Goal: Task Accomplishment & Management: Complete application form

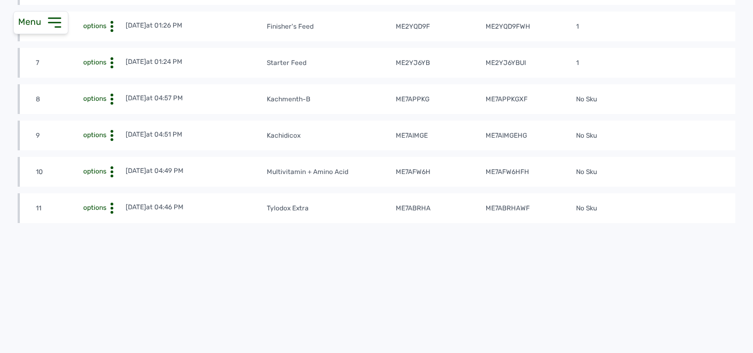
scroll to position [392, 0]
click at [99, 221] on div "View" at bounding box center [85, 225] width 78 height 13
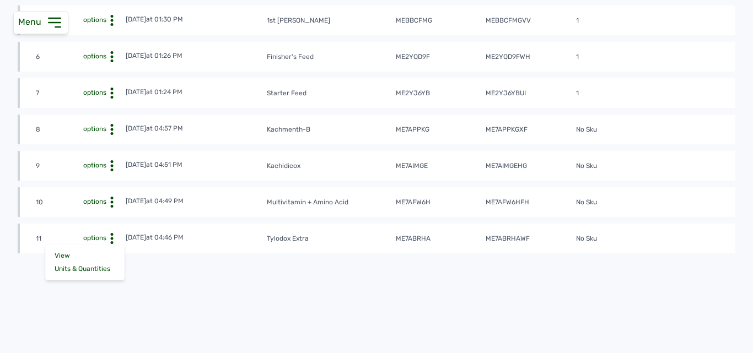
scroll to position [337, 0]
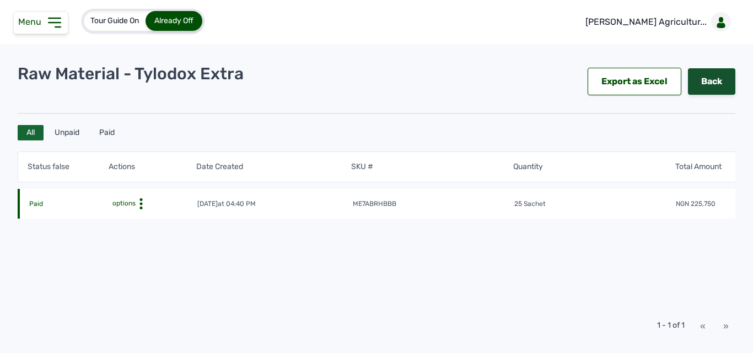
click at [711, 78] on link "Back" at bounding box center [711, 81] width 47 height 26
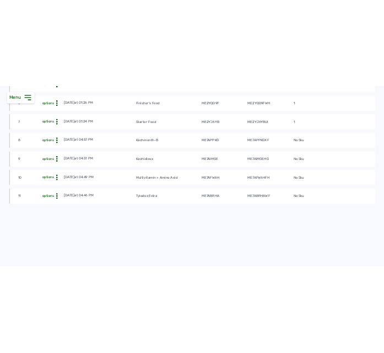
scroll to position [331, 0]
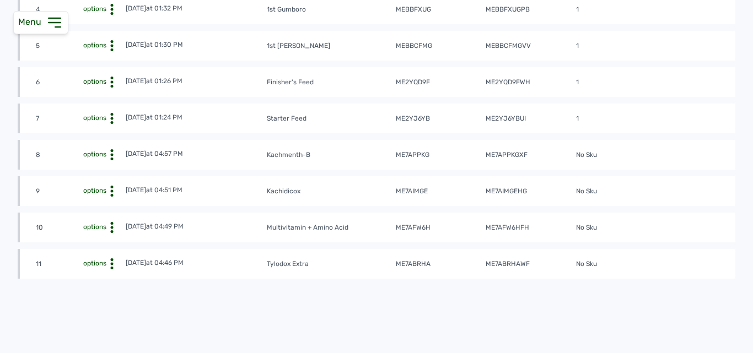
click at [94, 277] on div "View" at bounding box center [85, 281] width 78 height 13
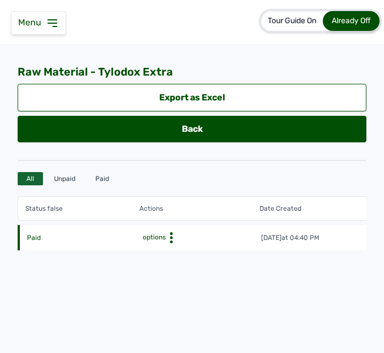
click at [237, 268] on div "Status false Actions Date Created SKU # Quantity Total Amount Paid options [DAT…" at bounding box center [192, 264] width 349 height 149
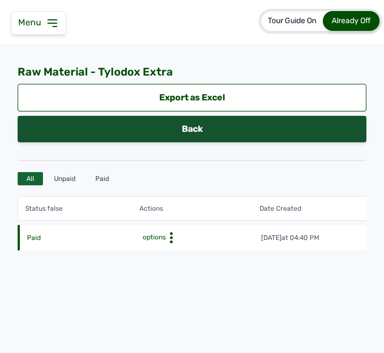
click at [159, 126] on link "Back" at bounding box center [192, 129] width 349 height 26
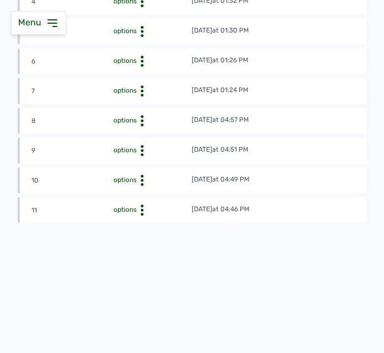
scroll to position [369, 0]
drag, startPoint x: 93, startPoint y: 286, endPoint x: 154, endPoint y: 291, distance: 61.4
click at [154, 291] on div "S/N Actions Last Updated Item Reference # Material # # of Purchases 1 options […" at bounding box center [192, 78] width 349 height 429
click at [157, 278] on div "S/N Actions Last Updated Item Reference # Material # # of Purchases 1 options […" at bounding box center [192, 78] width 349 height 429
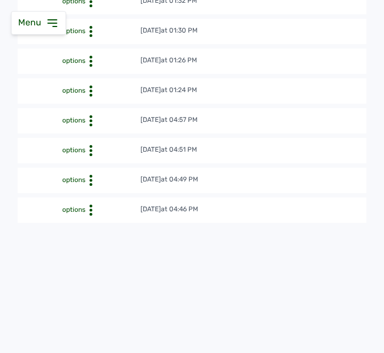
scroll to position [0, 0]
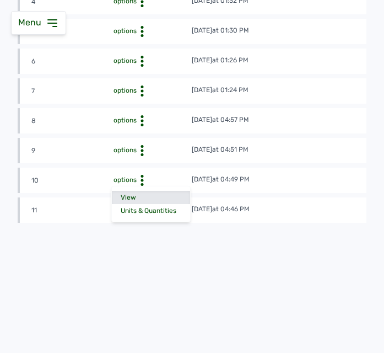
click at [138, 191] on div "View" at bounding box center [151, 197] width 78 height 13
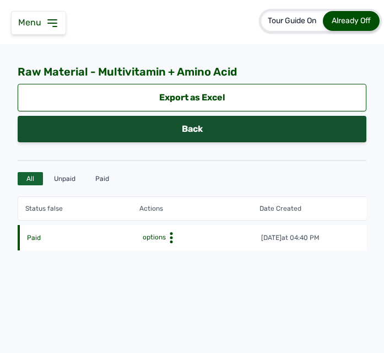
click at [61, 128] on link "Back" at bounding box center [192, 129] width 349 height 26
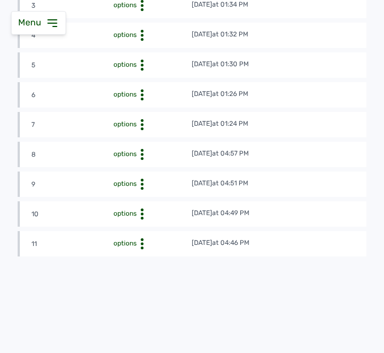
scroll to position [331, 0]
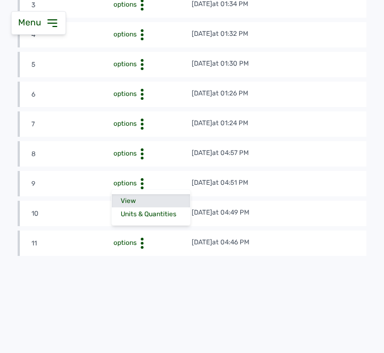
click at [135, 197] on div "View" at bounding box center [151, 200] width 78 height 13
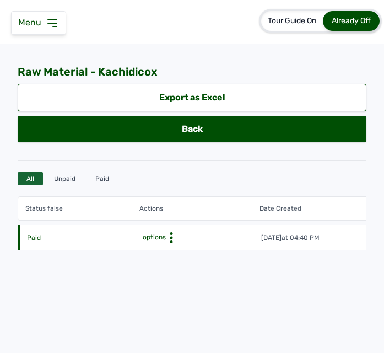
click at [253, 250] on div "Status false Actions Date Created SKU # Quantity Total Amount Paid options [DAT…" at bounding box center [192, 264] width 349 height 149
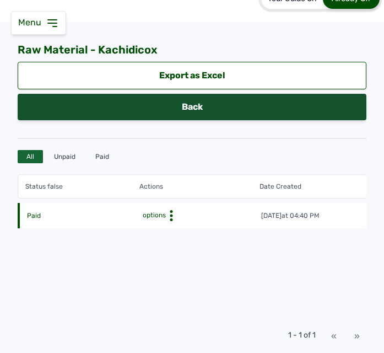
click at [158, 101] on link "Back" at bounding box center [192, 107] width 349 height 26
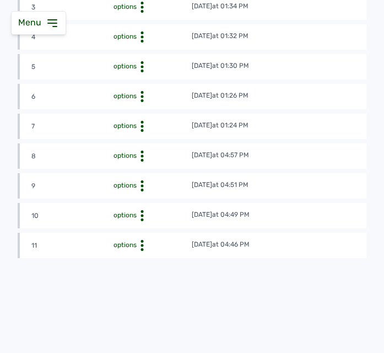
scroll to position [331, 0]
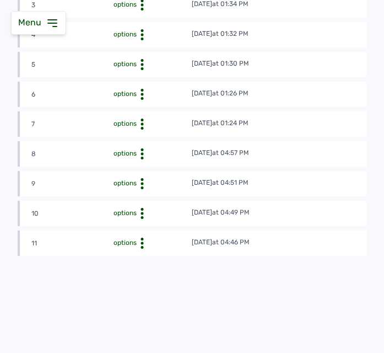
click at [134, 166] on div "View" at bounding box center [151, 170] width 78 height 13
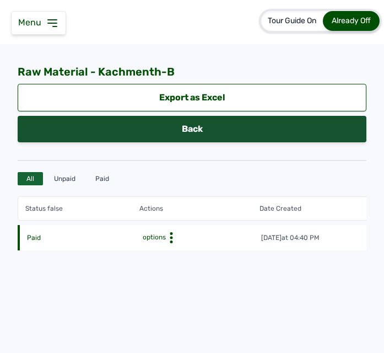
click at [168, 126] on link "Back" at bounding box center [192, 129] width 349 height 26
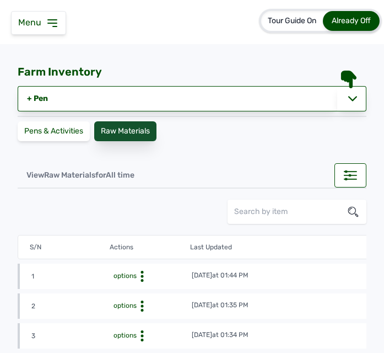
click at [117, 130] on div "Raw Materials" at bounding box center [125, 131] width 62 height 20
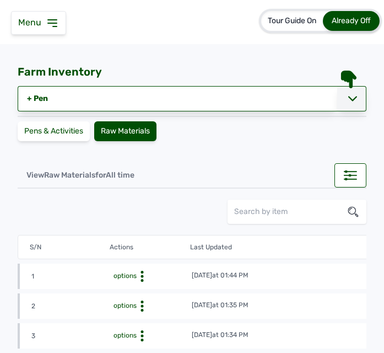
click at [350, 102] on icon at bounding box center [352, 98] width 9 height 9
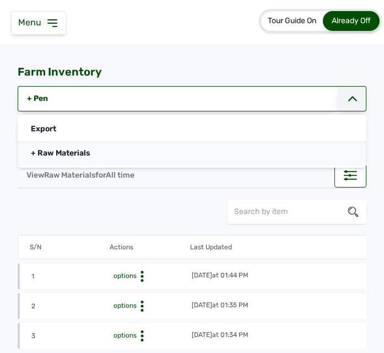
click at [275, 154] on link "+ Raw Materials" at bounding box center [192, 153] width 349 height 24
select select
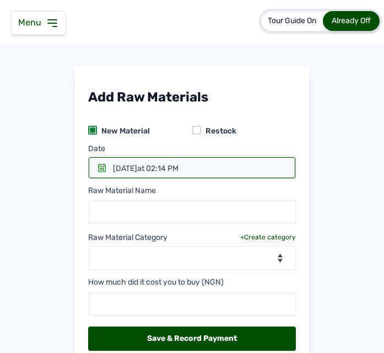
click at [192, 132] on div at bounding box center [196, 130] width 9 height 9
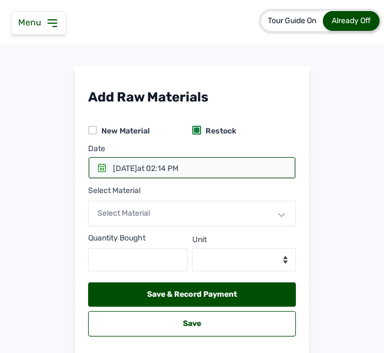
click at [165, 213] on div "Select Material" at bounding box center [192, 213] width 208 height 25
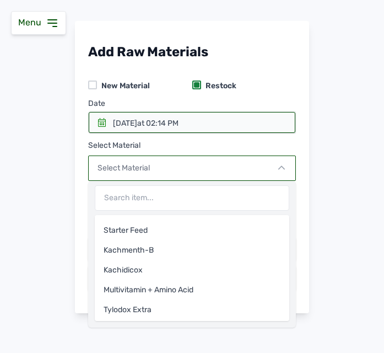
scroll to position [117, 0]
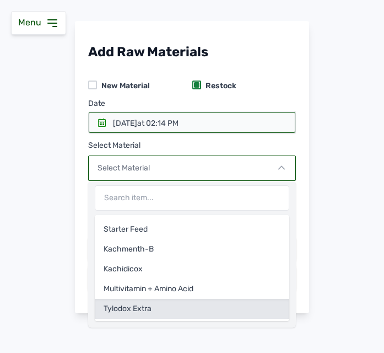
click at [210, 309] on div "Tylodox Extra" at bounding box center [192, 309] width 195 height 20
select select
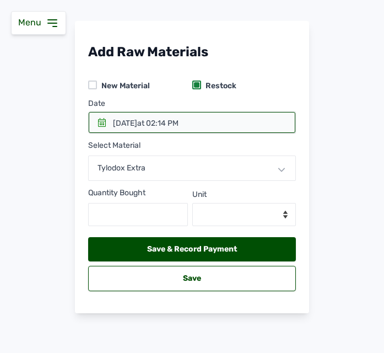
click at [99, 120] on icon at bounding box center [102, 122] width 9 height 9
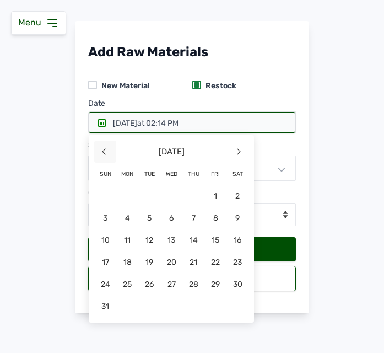
click at [104, 155] on span "<" at bounding box center [105, 152] width 22 height 22
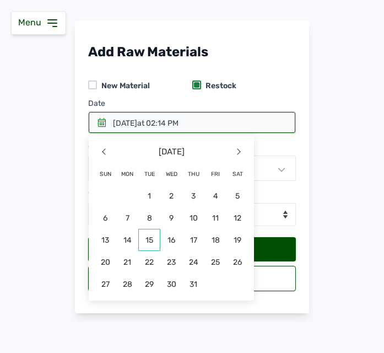
click at [116, 251] on span "15" at bounding box center [105, 262] width 22 height 22
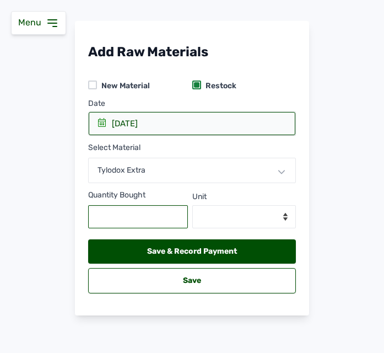
click at [130, 210] on input "text" at bounding box center [138, 216] width 100 height 23
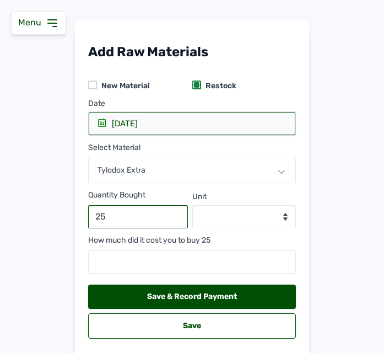
type input "25"
click at [237, 218] on select "--Select unit-- Sachet" at bounding box center [244, 216] width 104 height 23
select select "Sachet"
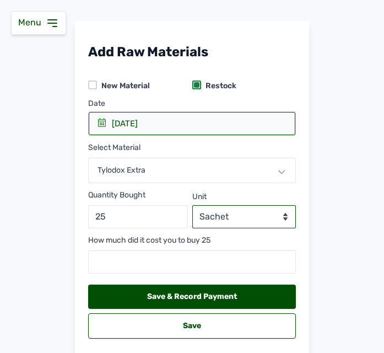
click at [192, 205] on select "--Select unit-- Sachet" at bounding box center [244, 216] width 104 height 23
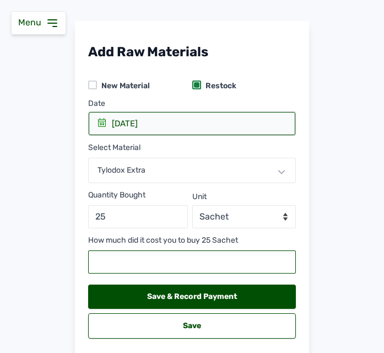
click at [146, 259] on input "number" at bounding box center [192, 261] width 208 height 23
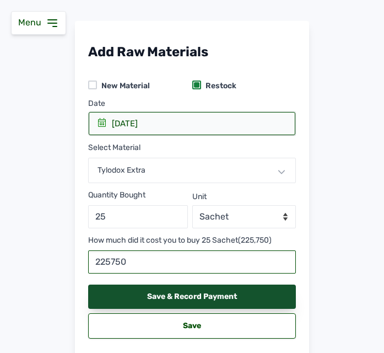
type input "225750"
click at [195, 296] on div "Save & Record Payment" at bounding box center [192, 296] width 208 height 24
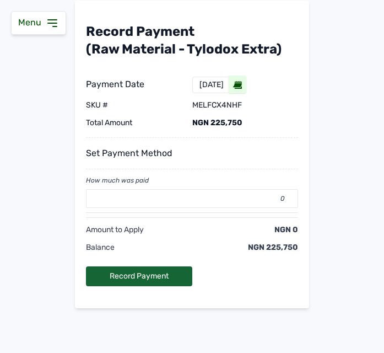
scroll to position [80, 0]
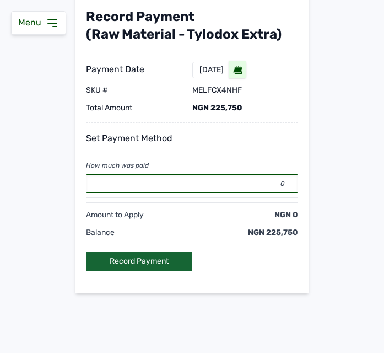
click at [153, 186] on input "0" at bounding box center [192, 183] width 212 height 19
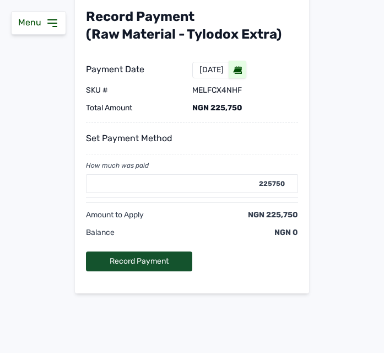
click at [131, 255] on div "Record Payment" at bounding box center [139, 261] width 106 height 20
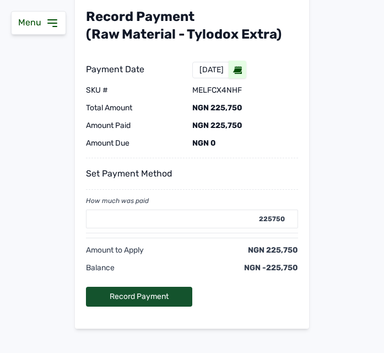
type input "0"
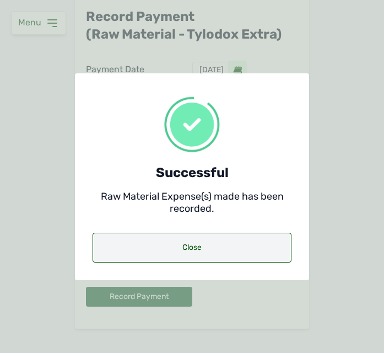
click at [165, 250] on div "Close" at bounding box center [192, 248] width 199 height 30
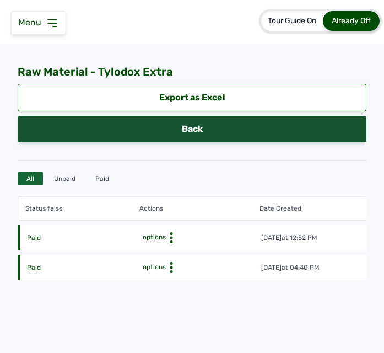
click at [177, 134] on link "Back" at bounding box center [192, 129] width 349 height 26
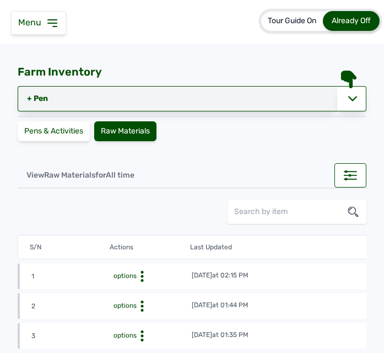
click at [110, 102] on link "+ Pen" at bounding box center [178, 98] width 320 height 25
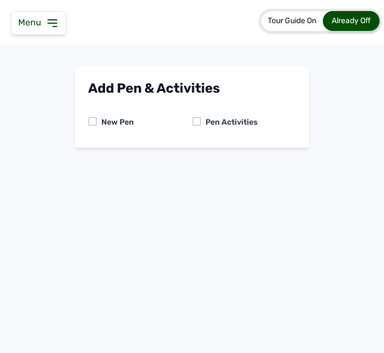
click at [55, 24] on icon at bounding box center [52, 23] width 13 height 13
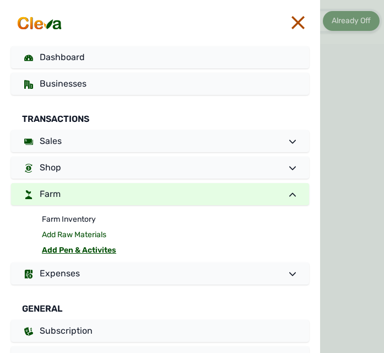
click at [96, 235] on link "Add Raw Materials" at bounding box center [175, 234] width 267 height 15
select select
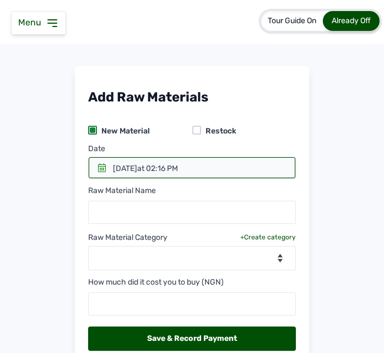
click at [195, 127] on div at bounding box center [196, 130] width 9 height 9
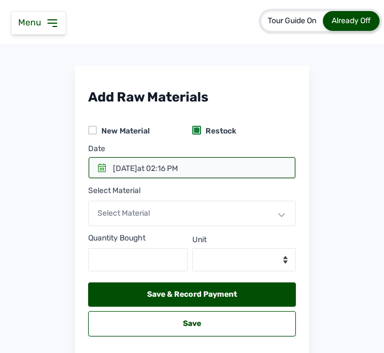
click at [178, 165] on span "at 02:16 PM" at bounding box center [157, 168] width 41 height 9
click at [105, 169] on div at bounding box center [192, 167] width 207 height 21
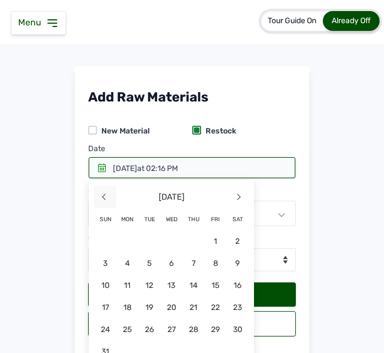
click at [106, 197] on span "<" at bounding box center [105, 197] width 22 height 22
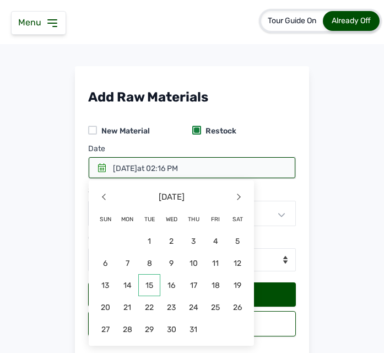
click at [116, 296] on span "15" at bounding box center [105, 307] width 22 height 22
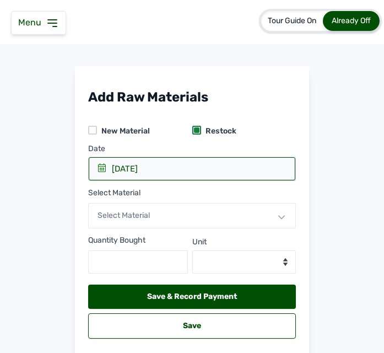
click at [149, 215] on div "Select Material" at bounding box center [192, 215] width 208 height 25
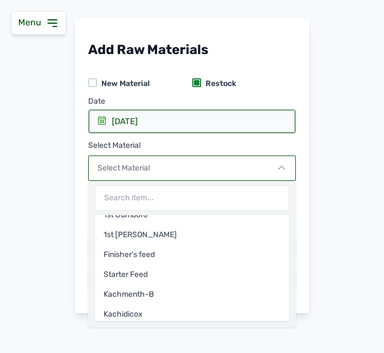
scroll to position [117, 0]
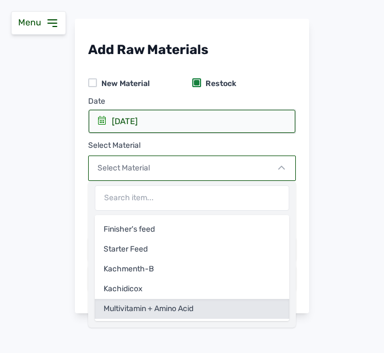
click at [205, 307] on div "Multivitamin + Amino Acid" at bounding box center [192, 309] width 195 height 20
select select
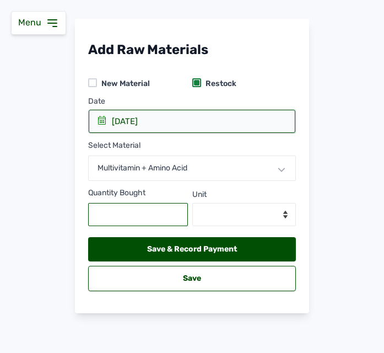
click at [128, 213] on input "text" at bounding box center [138, 214] width 100 height 23
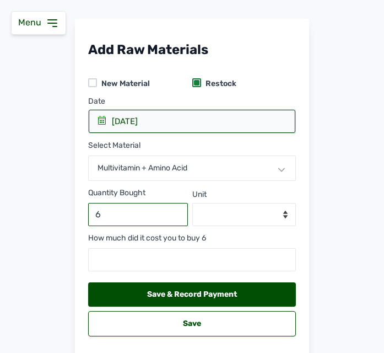
type input "6"
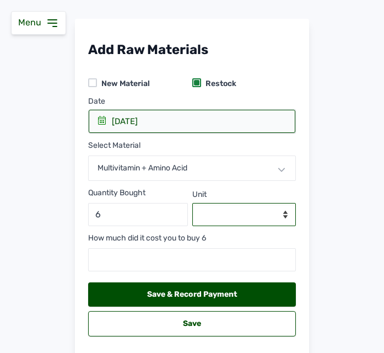
click at [254, 210] on select "--Select unit-- Sachet mls" at bounding box center [244, 214] width 104 height 23
click at [192, 203] on select "--Select unit-- Sachet mls" at bounding box center [244, 214] width 104 height 23
click at [269, 213] on select "--Select unit-- Sachet mls" at bounding box center [244, 214] width 104 height 23
select select "Sachet"
click at [192, 203] on select "--Select unit-- Sachet mls" at bounding box center [244, 214] width 104 height 23
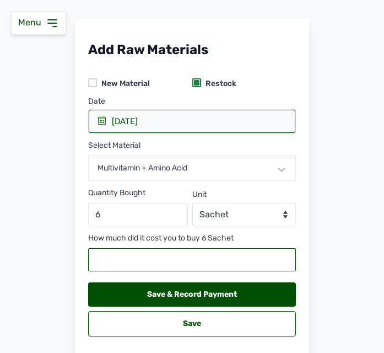
click at [207, 266] on input "number" at bounding box center [192, 259] width 208 height 23
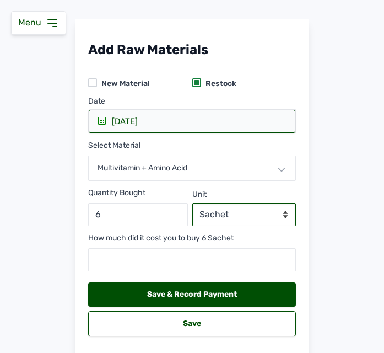
click at [277, 211] on select "--Select unit-- Sachet mls" at bounding box center [244, 214] width 104 height 23
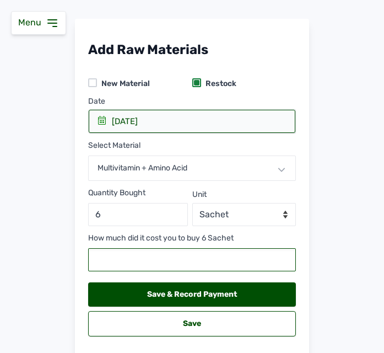
click at [123, 257] on input "number" at bounding box center [192, 259] width 208 height 23
type input "16330"
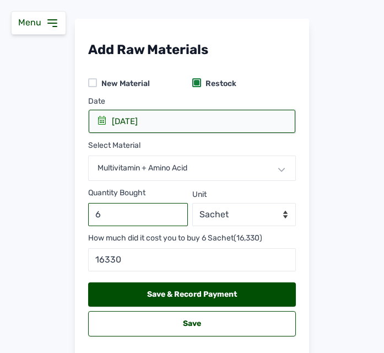
click at [154, 219] on input "6" at bounding box center [138, 214] width 100 height 23
type input "6000"
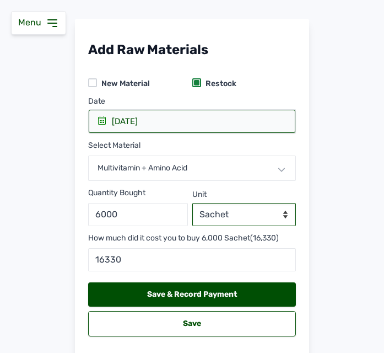
click at [230, 215] on select "--Select unit-- Sachet mls" at bounding box center [244, 214] width 104 height 23
select select "mls"
click at [192, 203] on select "--Select unit-- Sachet mls" at bounding box center [244, 214] width 104 height 23
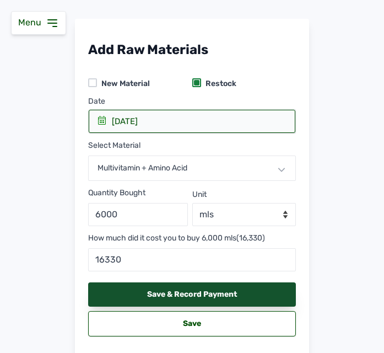
click at [135, 292] on div "Save & Record Payment" at bounding box center [192, 294] width 208 height 24
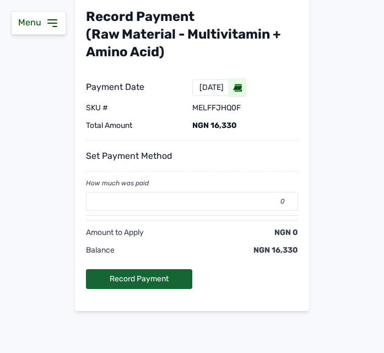
scroll to position [98, 0]
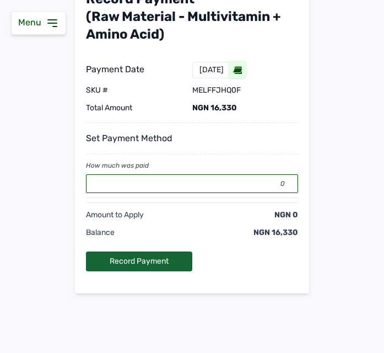
click at [142, 181] on input "0" at bounding box center [192, 183] width 212 height 19
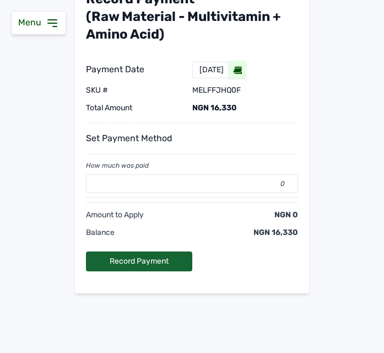
click at [259, 60] on div "Payment Date [DATE] SKU # melffjhq0F Total Amount NGN 16,330" at bounding box center [192, 78] width 212 height 71
click at [241, 67] on icon at bounding box center [237, 67] width 7 height 2
click at [224, 73] on div "[DATE]" at bounding box center [212, 70] width 24 height 11
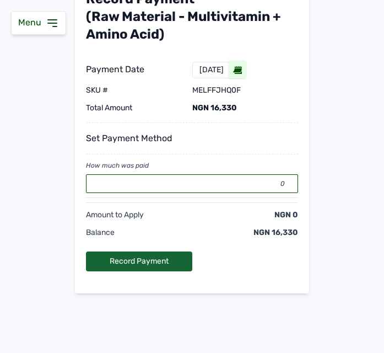
click at [191, 185] on input "0" at bounding box center [192, 183] width 212 height 19
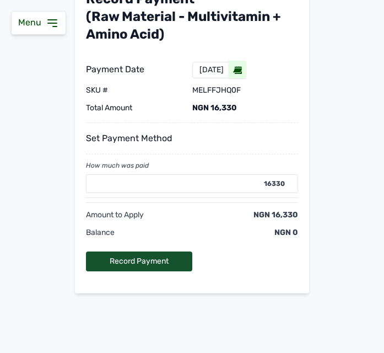
click at [165, 260] on div "Record Payment" at bounding box center [139, 261] width 106 height 20
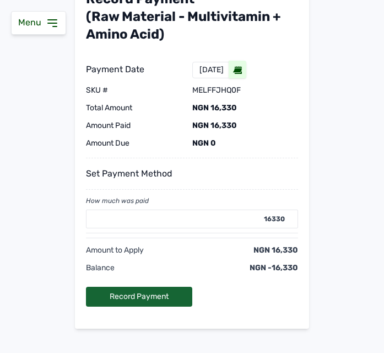
type input "0"
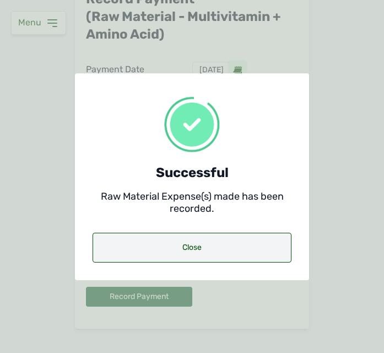
click at [185, 246] on div "Close" at bounding box center [192, 248] width 199 height 30
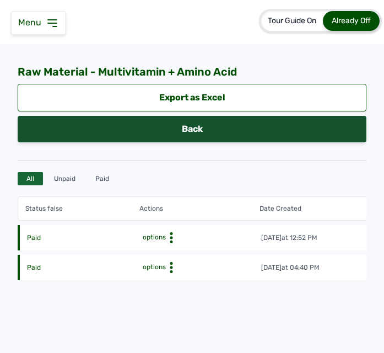
click at [213, 124] on link "Back" at bounding box center [192, 129] width 349 height 26
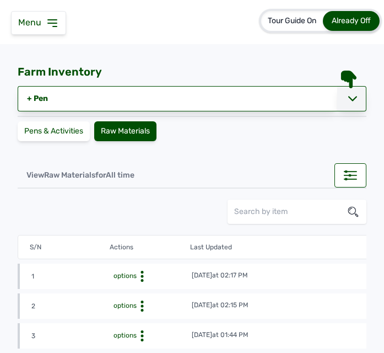
click at [349, 95] on icon at bounding box center [352, 98] width 9 height 9
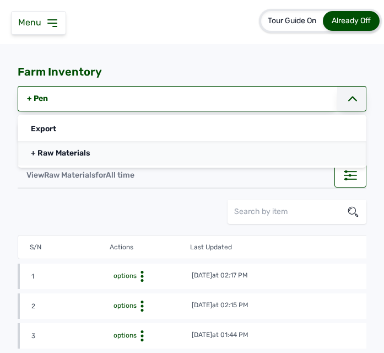
click at [246, 156] on link "+ Raw Materials" at bounding box center [192, 153] width 349 height 24
select select
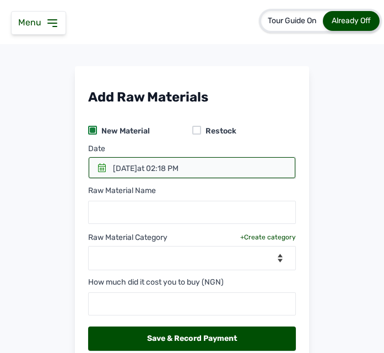
click at [193, 133] on div at bounding box center [196, 130] width 9 height 9
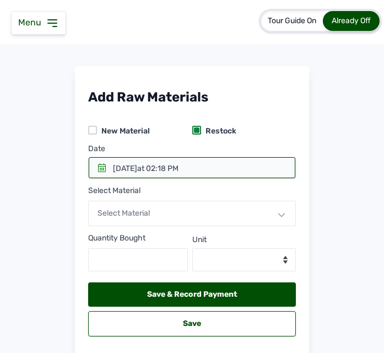
click at [98, 167] on icon at bounding box center [102, 167] width 9 height 9
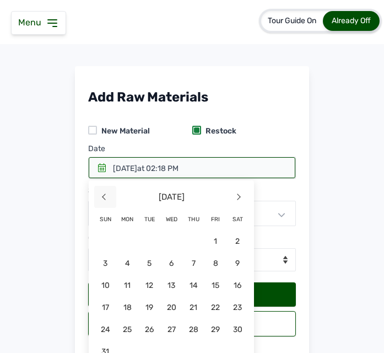
click at [105, 197] on span "<" at bounding box center [105, 197] width 22 height 22
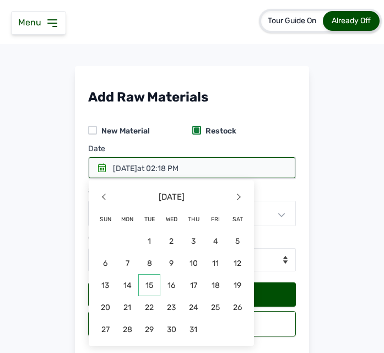
click at [116, 296] on span "15" at bounding box center [105, 307] width 22 height 22
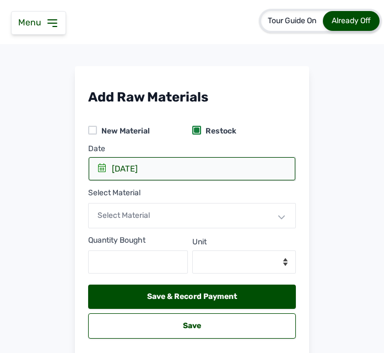
click at [152, 216] on div "Select Material" at bounding box center [192, 215] width 208 height 25
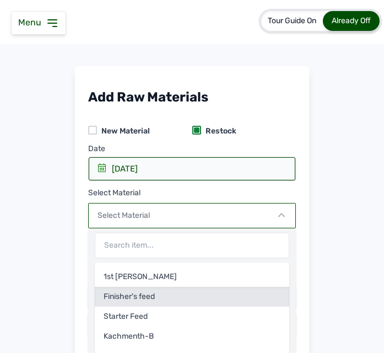
scroll to position [47, 0]
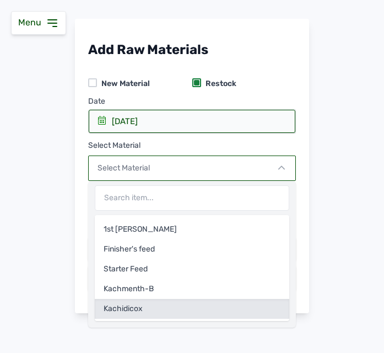
click at [208, 306] on div "Kachidicox" at bounding box center [192, 309] width 195 height 20
select select
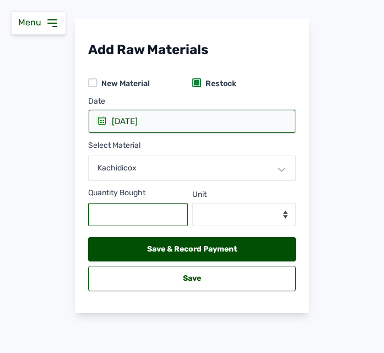
click at [144, 206] on input "text" at bounding box center [138, 214] width 100 height 23
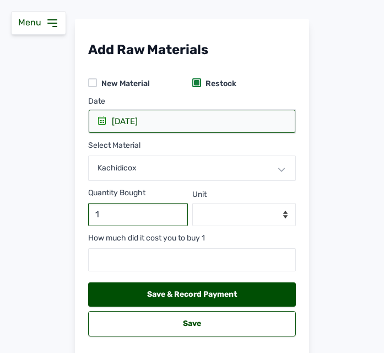
type input "1"
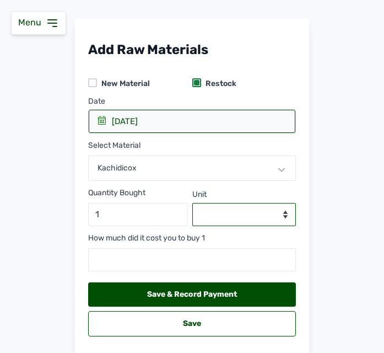
click at [252, 216] on select "--Select unit-- Litre" at bounding box center [244, 214] width 104 height 23
select select "Litre"
click at [192, 203] on select "--Select unit-- Litre" at bounding box center [244, 214] width 104 height 23
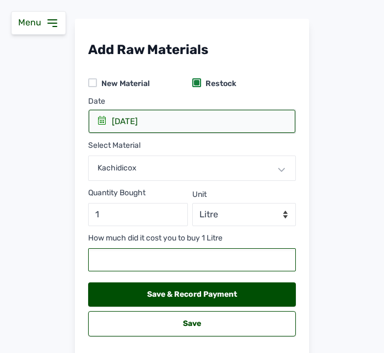
click at [149, 266] on input "number" at bounding box center [192, 259] width 208 height 23
click at [245, 261] on input "29480" at bounding box center [192, 259] width 208 height 23
click at [281, 260] on input "29478" at bounding box center [192, 259] width 208 height 23
click at [281, 260] on input "29477" at bounding box center [192, 259] width 208 height 23
click at [282, 262] on input "29476" at bounding box center [192, 259] width 208 height 23
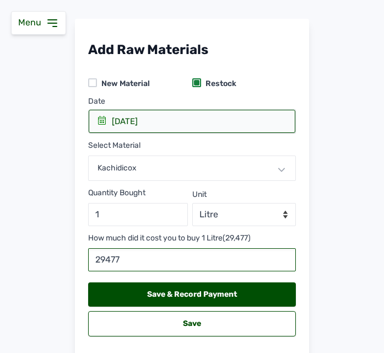
click at [281, 259] on input "29477" at bounding box center [192, 259] width 208 height 23
click at [281, 254] on input "29478" at bounding box center [192, 259] width 208 height 23
click at [281, 254] on input "29479" at bounding box center [192, 259] width 208 height 23
type input "29480"
click at [281, 254] on input "29480" at bounding box center [192, 259] width 208 height 23
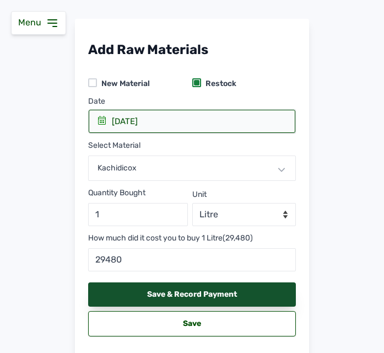
click at [203, 292] on div "Save & Record Payment" at bounding box center [192, 294] width 208 height 24
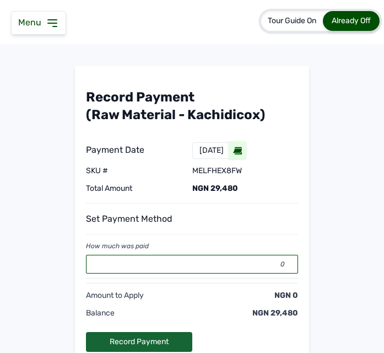
drag, startPoint x: 207, startPoint y: 257, endPoint x: 196, endPoint y: 264, distance: 12.4
click at [205, 261] on input "0" at bounding box center [192, 264] width 212 height 19
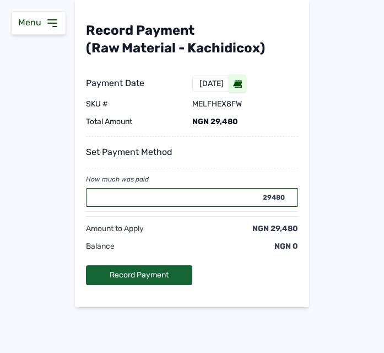
scroll to position [80, 0]
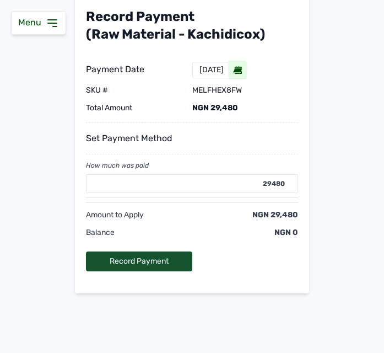
click at [166, 255] on div "Record Payment" at bounding box center [139, 261] width 106 height 20
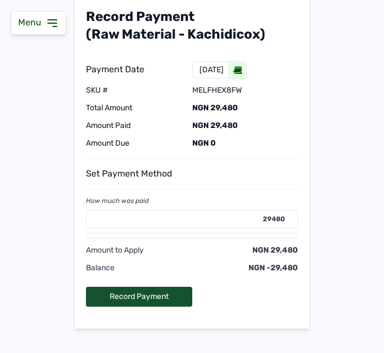
type input "0"
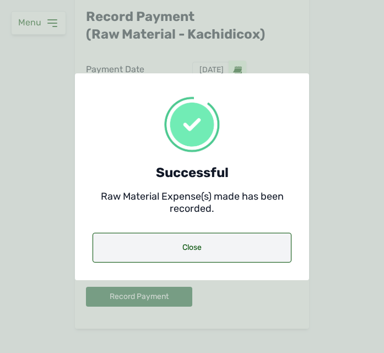
click at [227, 240] on div "Close" at bounding box center [192, 248] width 199 height 30
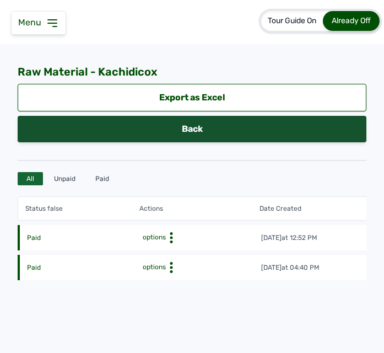
click at [208, 132] on link "Back" at bounding box center [192, 129] width 349 height 26
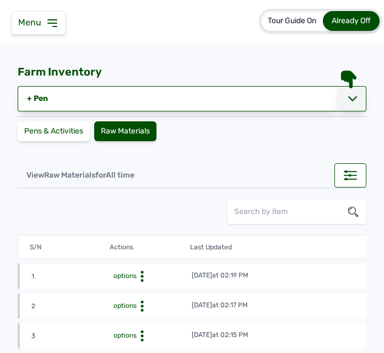
click at [348, 98] on icon at bounding box center [352, 98] width 9 height 9
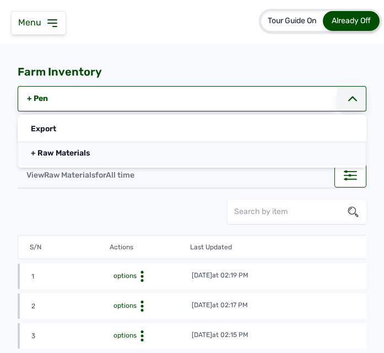
click at [206, 154] on link "+ Raw Materials" at bounding box center [192, 153] width 349 height 24
select select
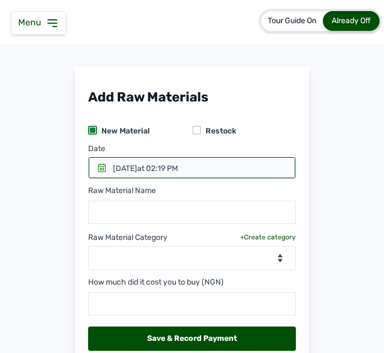
click at [196, 130] on div at bounding box center [196, 130] width 9 height 9
select select
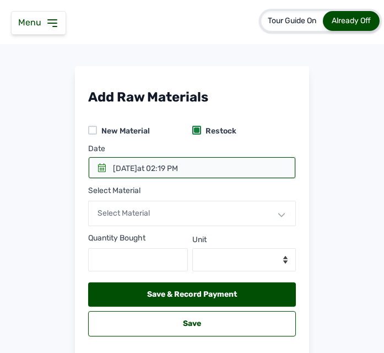
click at [90, 132] on div at bounding box center [92, 130] width 9 height 9
select select
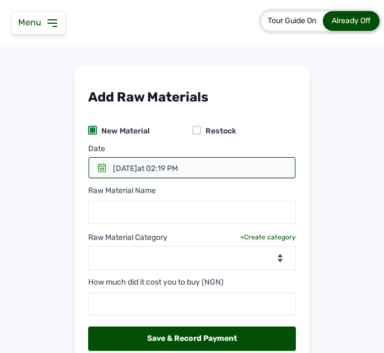
click at [99, 169] on icon at bounding box center [102, 167] width 8 height 9
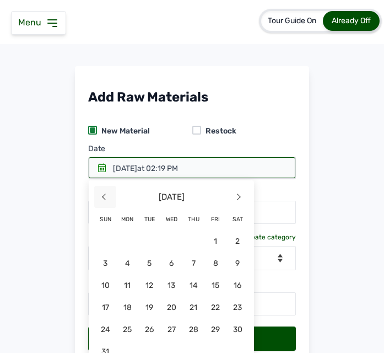
click at [104, 195] on span "<" at bounding box center [105, 197] width 22 height 22
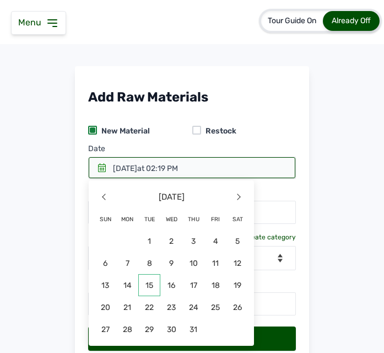
click at [116, 296] on span "15" at bounding box center [105, 307] width 22 height 22
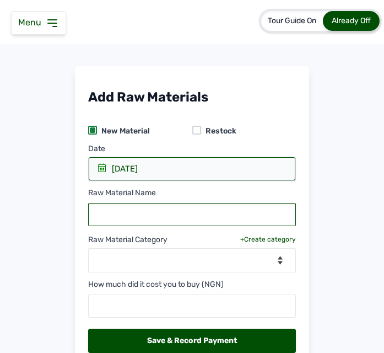
click at [171, 210] on input "text" at bounding box center [192, 214] width 208 height 23
click at [163, 208] on input "text" at bounding box center [192, 214] width 208 height 23
paste input "Centre Enro ([MEDICAL_DATA]) 1LTR"
type input "Centre Enro ([MEDICAL_DATA])"
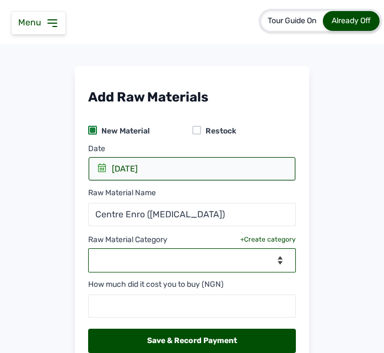
click at [171, 262] on select "--Select Category-- Biomass Fuel feeds medications vaccines" at bounding box center [192, 260] width 208 height 24
select select "medications"
click at [88, 248] on select "--Select Category-- Biomass Fuel feeds medications vaccines" at bounding box center [192, 260] width 208 height 24
select select
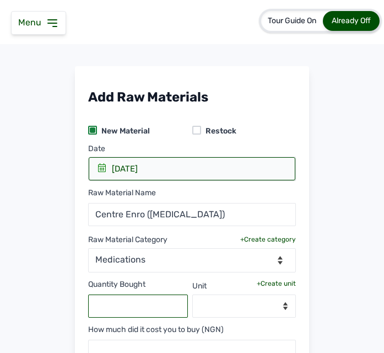
click at [137, 296] on input "text" at bounding box center [138, 305] width 100 height 23
type input "1"
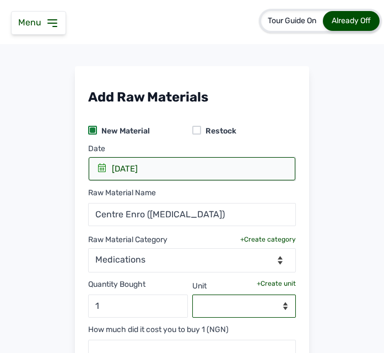
click at [271, 299] on select "--Select unit--" at bounding box center [244, 305] width 104 height 23
click at [271, 285] on div "+Create unit" at bounding box center [276, 283] width 39 height 9
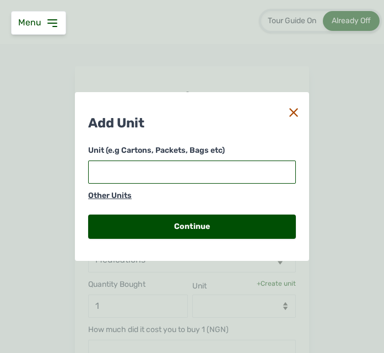
click at [176, 174] on input "text" at bounding box center [192, 171] width 208 height 23
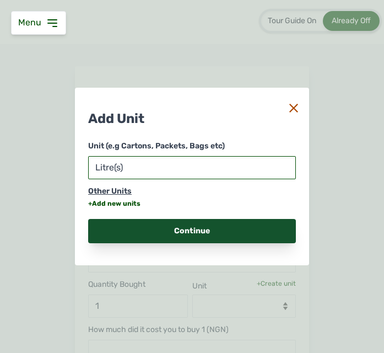
type input "Litre(s)"
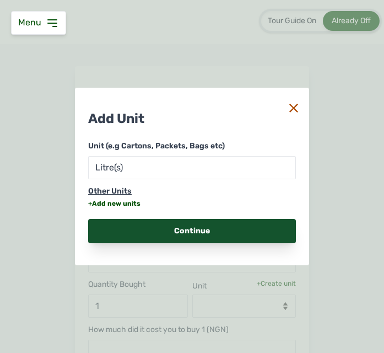
click at [148, 226] on div "Continue" at bounding box center [192, 231] width 208 height 24
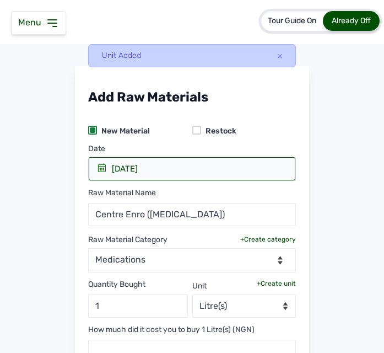
scroll to position [55, 0]
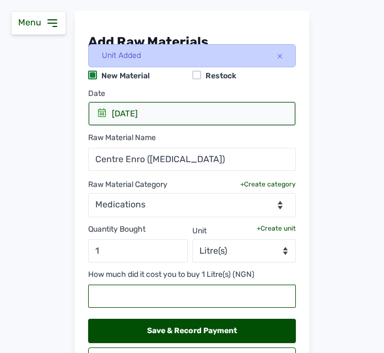
click at [179, 291] on input "text" at bounding box center [192, 295] width 208 height 23
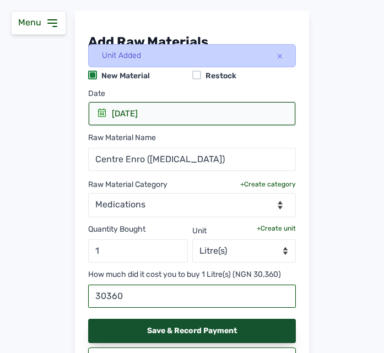
type input "30360"
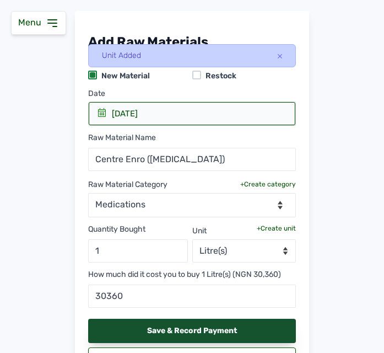
click at [195, 325] on div "Save & Record Payment" at bounding box center [192, 331] width 208 height 24
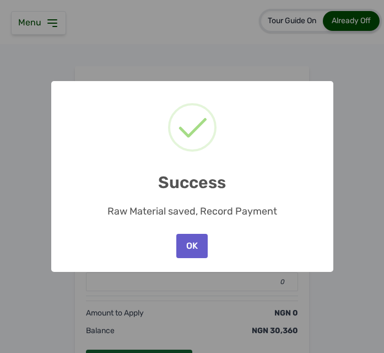
click at [199, 246] on button "OK" at bounding box center [191, 246] width 31 height 24
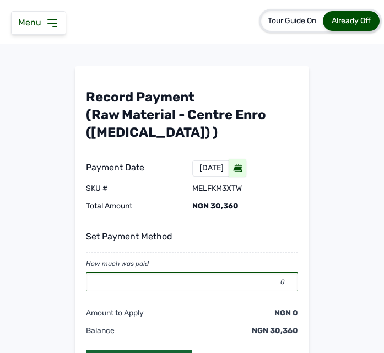
click at [197, 278] on input "0" at bounding box center [192, 281] width 212 height 19
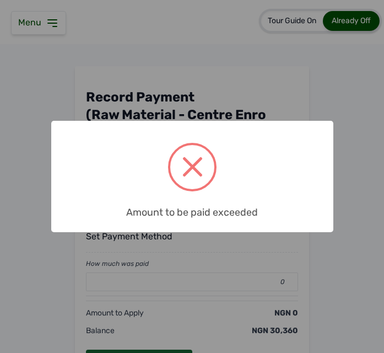
click at [197, 278] on div "× Amount to be paid exceeded OK No Cancel" at bounding box center [192, 176] width 384 height 353
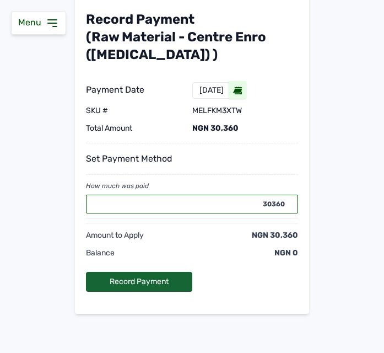
scroll to position [98, 0]
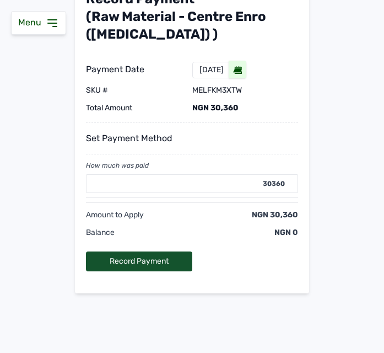
click at [136, 262] on div "Record Payment" at bounding box center [139, 261] width 106 height 20
type input "0"
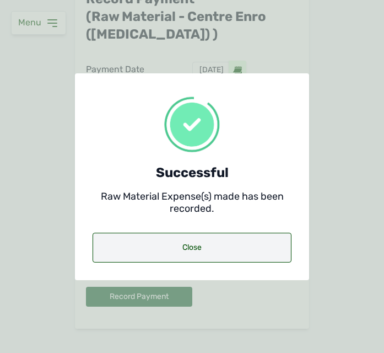
click at [147, 246] on div "Close" at bounding box center [192, 248] width 199 height 30
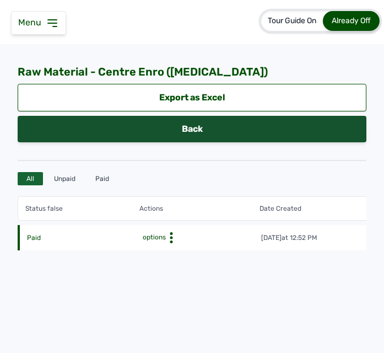
click at [211, 135] on link "Back" at bounding box center [192, 129] width 349 height 26
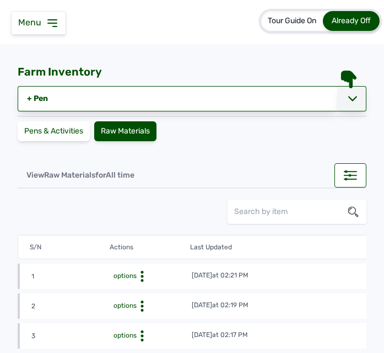
click at [348, 100] on icon at bounding box center [352, 98] width 9 height 5
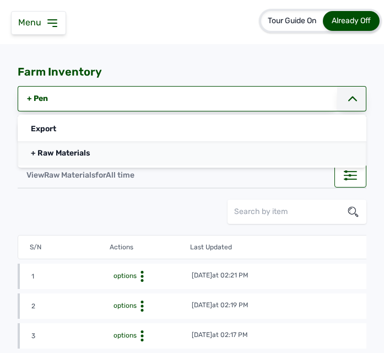
click at [232, 153] on link "+ Raw Materials" at bounding box center [192, 153] width 349 height 24
select select
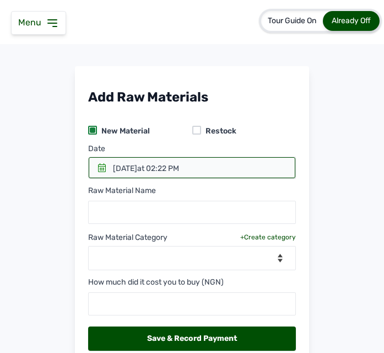
click at [94, 166] on div at bounding box center [192, 167] width 207 height 21
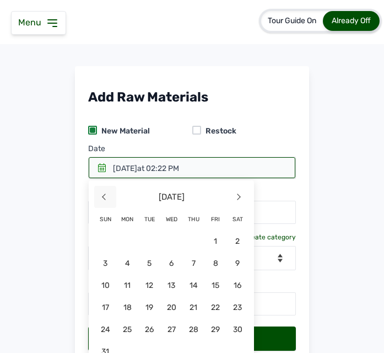
click at [108, 196] on span "<" at bounding box center [105, 197] width 22 height 22
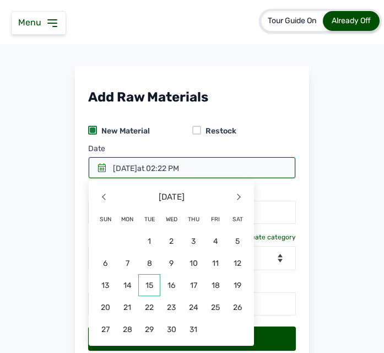
drag, startPoint x: 148, startPoint y: 284, endPoint x: 147, endPoint y: 259, distance: 26.0
click at [116, 296] on span "15" at bounding box center [105, 307] width 22 height 22
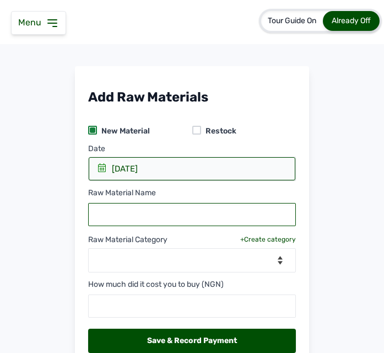
click at [152, 212] on input "text" at bounding box center [192, 214] width 208 height 23
click at [229, 209] on input "text" at bounding box center [192, 214] width 208 height 23
paste input "Doxygen 20/20 WSP"
type input "Doxygen 20/20 WSP"
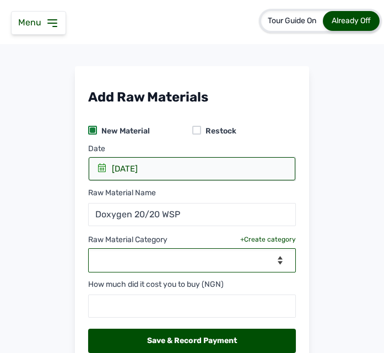
click at [197, 261] on select "--Select Category-- Biomass Fuel feeds medications vaccines" at bounding box center [192, 260] width 208 height 24
select select "medications"
click at [88, 248] on select "--Select Category-- Biomass Fuel feeds medications vaccines" at bounding box center [192, 260] width 208 height 24
select select
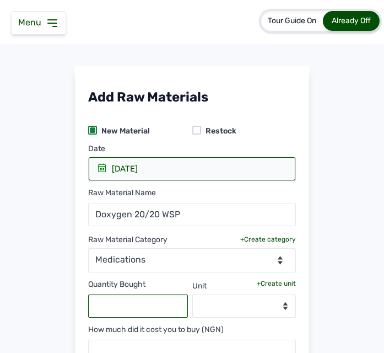
click at [137, 303] on input "text" at bounding box center [138, 305] width 100 height 23
type input "6"
click at [261, 282] on div "+Create unit" at bounding box center [276, 283] width 39 height 9
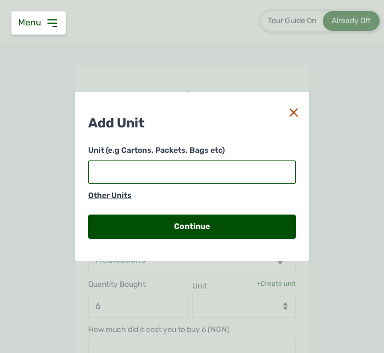
click at [168, 173] on input "text" at bounding box center [192, 171] width 208 height 23
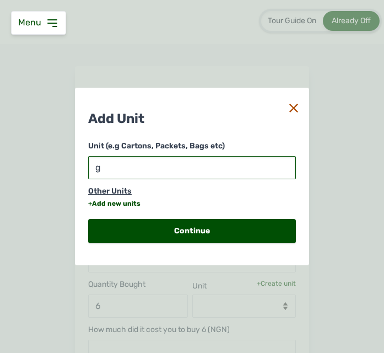
type input "g"
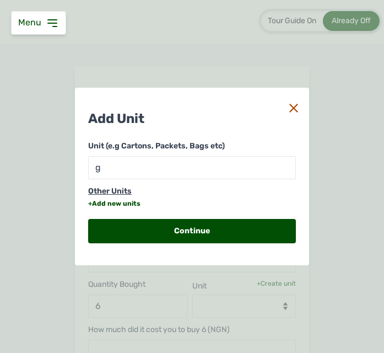
click at [125, 205] on div "+Add new units" at bounding box center [114, 203] width 52 height 9
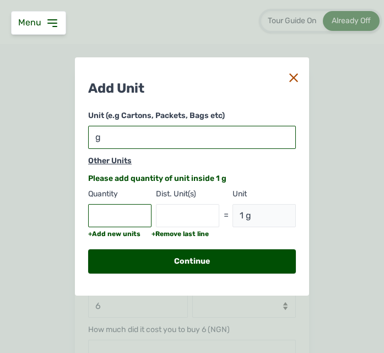
click at [112, 131] on input "g" at bounding box center [192, 137] width 208 height 23
type input "1"
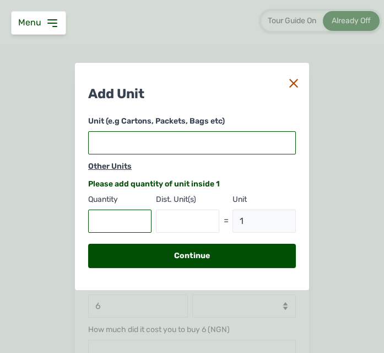
type input "k"
type input "1 k"
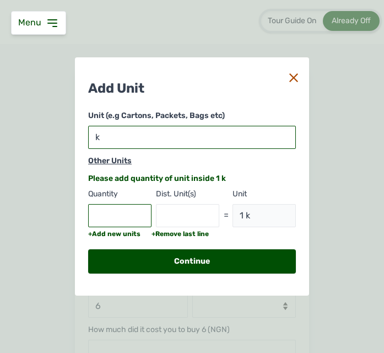
type input "kg"
type input "1 kg"
type input "kg"
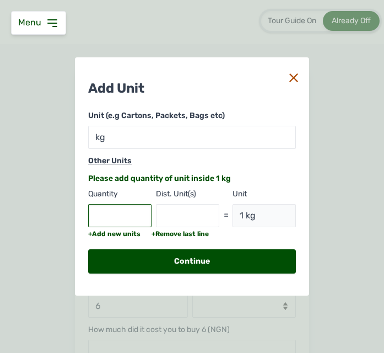
click at [127, 222] on input "text" at bounding box center [119, 215] width 63 height 23
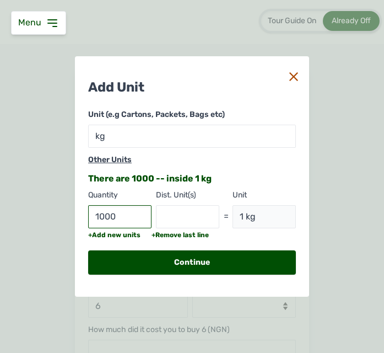
type input "1000"
click at [190, 227] on input "text" at bounding box center [187, 216] width 63 height 23
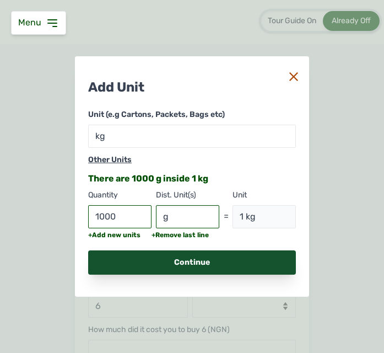
type input "g"
click at [165, 264] on div "Continue" at bounding box center [192, 262] width 208 height 24
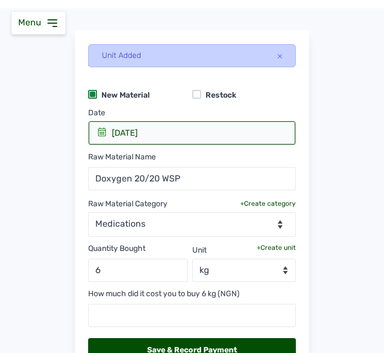
scroll to position [55, 0]
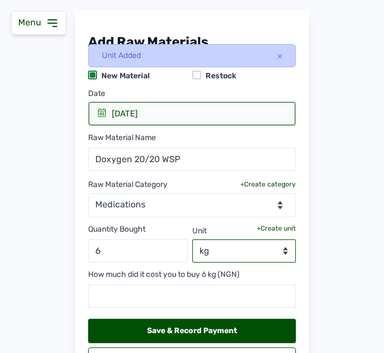
click at [217, 251] on select "--Select unit-- kg g" at bounding box center [244, 250] width 104 height 23
select select "g"
click at [192, 239] on select "--Select unit-- kg g" at bounding box center [244, 250] width 104 height 23
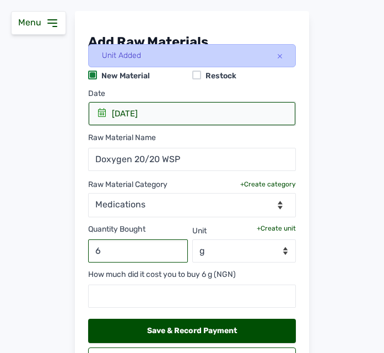
click at [121, 250] on input "6" at bounding box center [138, 250] width 100 height 23
type input "600"
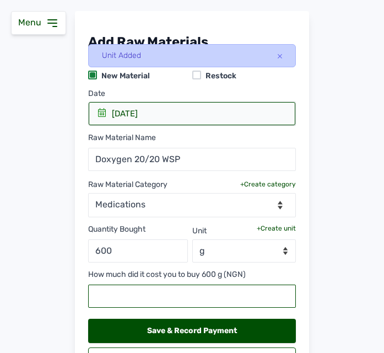
click at [177, 300] on input "text" at bounding box center [192, 295] width 208 height 23
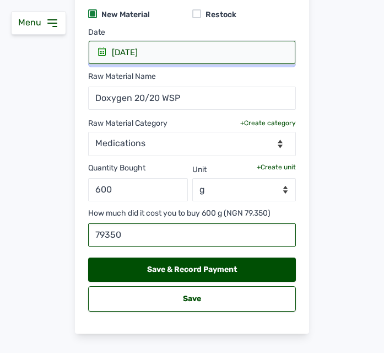
scroll to position [137, 0]
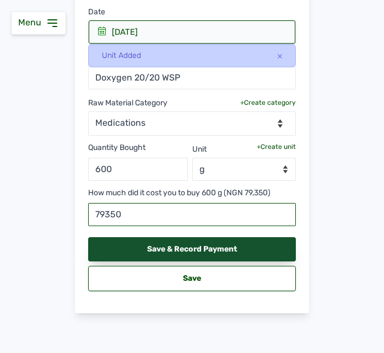
type input "79350"
click at [180, 246] on div "Save & Record Payment" at bounding box center [192, 249] width 208 height 24
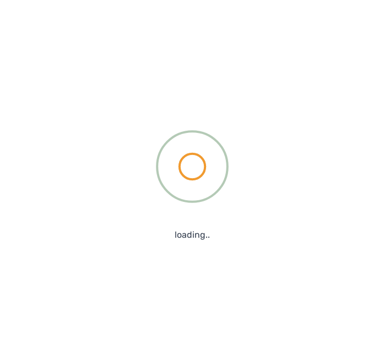
scroll to position [110, 0]
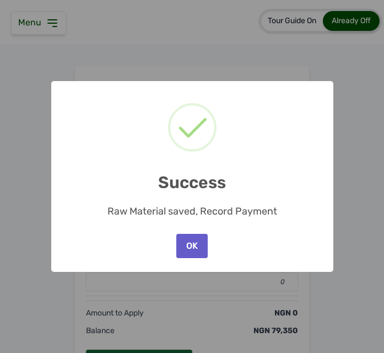
click at [177, 242] on button "OK" at bounding box center [191, 246] width 31 height 24
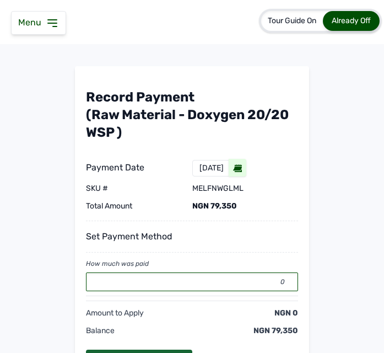
click at [158, 288] on input "0" at bounding box center [192, 281] width 212 height 19
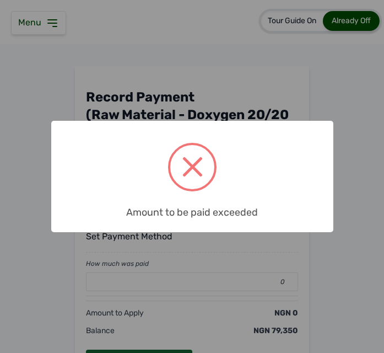
click at [158, 288] on div "× Amount to be paid exceeded OK No Cancel" at bounding box center [192, 176] width 384 height 353
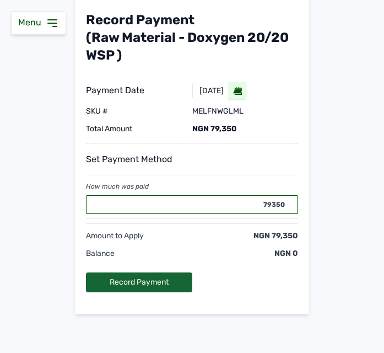
scroll to position [98, 0]
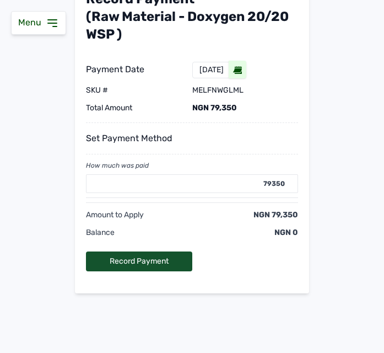
click at [124, 265] on div "Record Payment" at bounding box center [139, 261] width 106 height 20
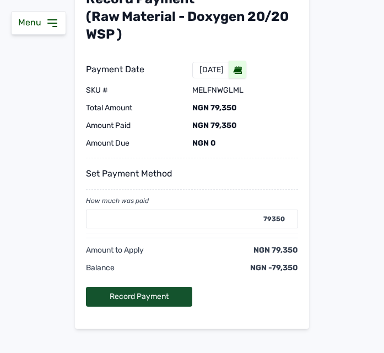
type input "0"
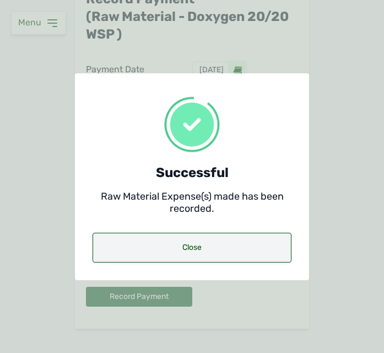
click at [160, 238] on div "Close" at bounding box center [192, 248] width 199 height 30
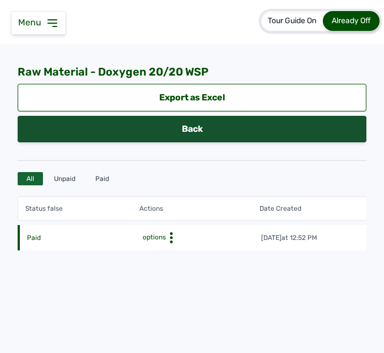
click at [199, 127] on link "Back" at bounding box center [192, 129] width 349 height 26
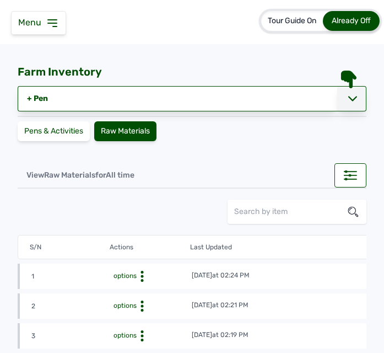
click at [337, 101] on div at bounding box center [351, 98] width 29 height 25
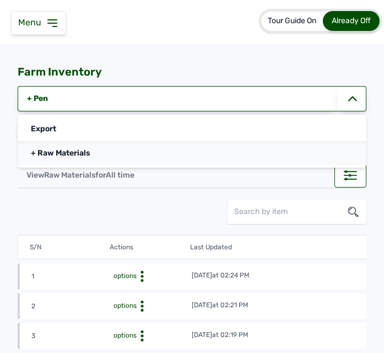
click at [267, 154] on link "+ Raw Materials" at bounding box center [192, 153] width 349 height 24
select select
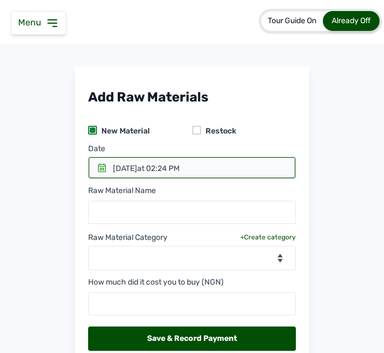
click at [103, 169] on icon at bounding box center [102, 167] width 8 height 9
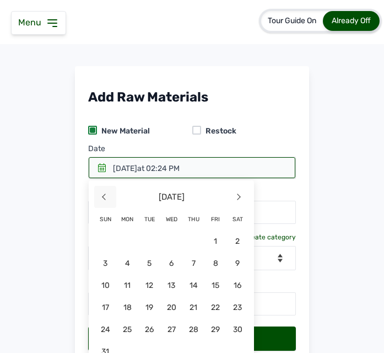
click at [102, 193] on span "<" at bounding box center [105, 197] width 22 height 22
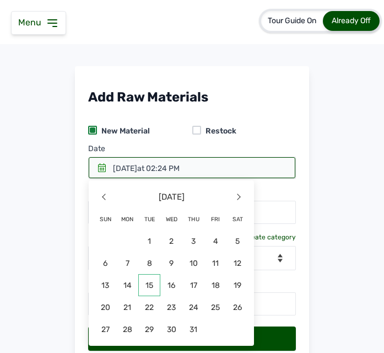
click at [116, 296] on span "15" at bounding box center [105, 307] width 22 height 22
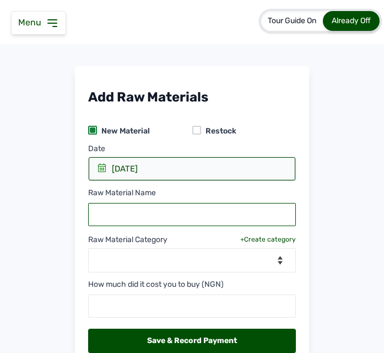
click at [154, 213] on input "text" at bounding box center [192, 214] width 208 height 23
click at [168, 211] on input "text" at bounding box center [192, 214] width 208 height 23
paste input "[MEDICAL_DATA] (vitamin c)"
type input "[MEDICAL_DATA] (vitamin c)"
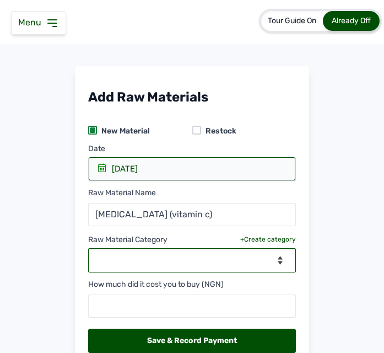
click at [169, 260] on select "--Select Category-- Biomass Fuel feeds medications vaccines" at bounding box center [192, 260] width 208 height 24
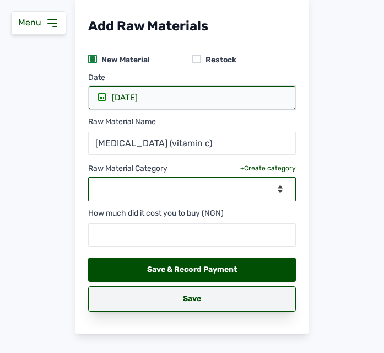
scroll to position [92, 0]
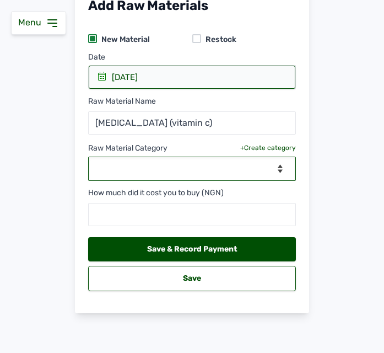
click at [195, 162] on select "--Select Category-- Biomass Fuel feeds medications vaccines" at bounding box center [192, 169] width 208 height 24
select select "medications"
click at [88, 157] on select "--Select Category-- Biomass Fuel feeds medications vaccines" at bounding box center [192, 169] width 208 height 24
select select
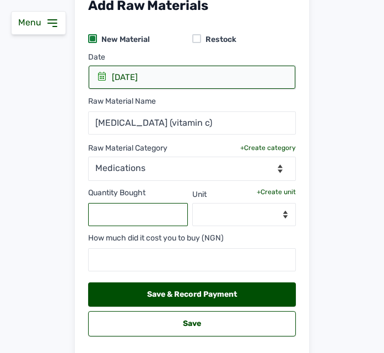
click at [144, 215] on input "text" at bounding box center [138, 214] width 100 height 23
type input "1"
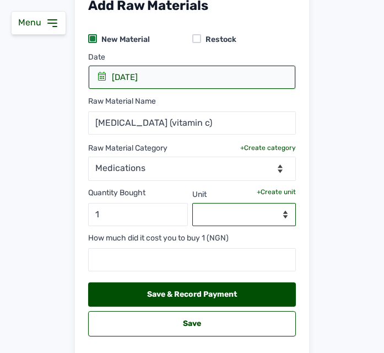
click at [224, 218] on select "--Select unit--" at bounding box center [244, 214] width 104 height 23
click at [276, 187] on div "Quantity Bought 1 Unit +Create unit --Select unit--" at bounding box center [192, 203] width 208 height 45
click at [282, 191] on div "+Create unit" at bounding box center [276, 191] width 39 height 9
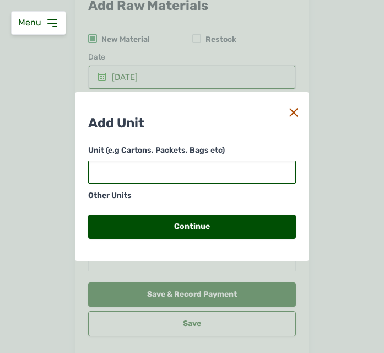
click at [195, 168] on input "text" at bounding box center [192, 171] width 208 height 23
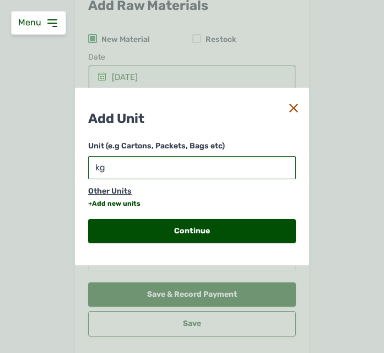
type input "kg"
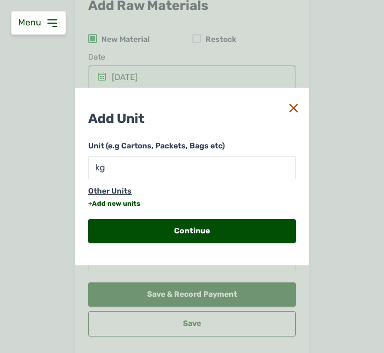
click at [108, 201] on div "+Add new units" at bounding box center [114, 203] width 52 height 9
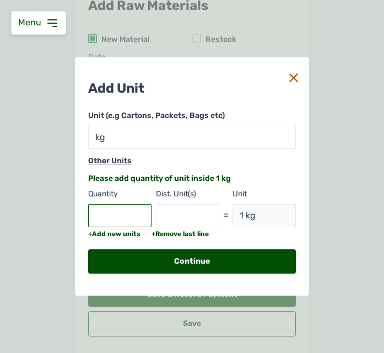
click at [116, 208] on input "text" at bounding box center [119, 215] width 63 height 23
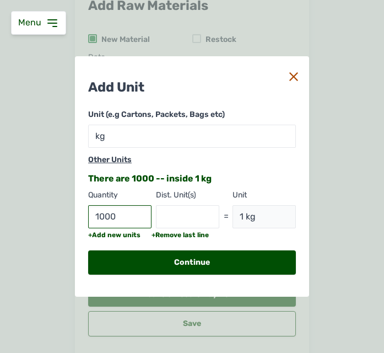
type input "1000"
click at [172, 217] on input "text" at bounding box center [187, 216] width 63 height 23
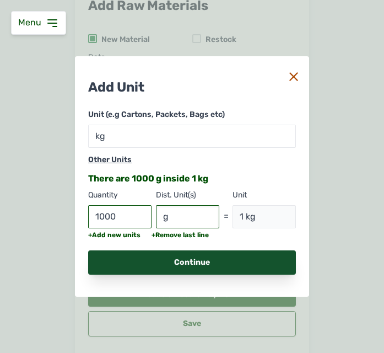
type input "g"
click at [156, 257] on div "Continue" at bounding box center [192, 262] width 208 height 24
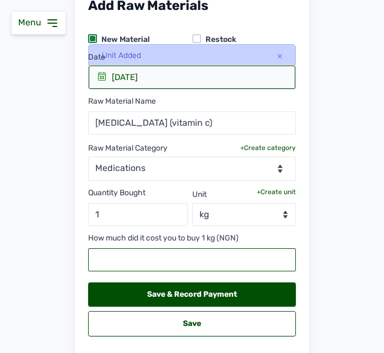
click at [154, 253] on input "text" at bounding box center [192, 259] width 208 height 23
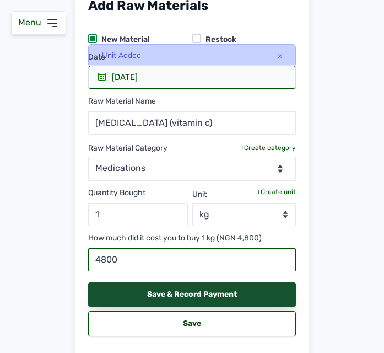
type input "4800"
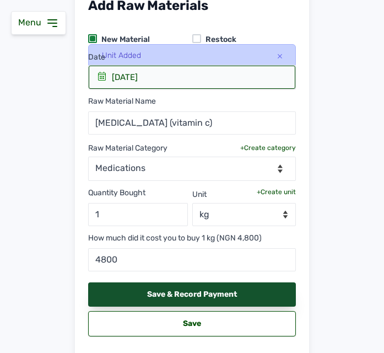
click at [166, 289] on div "Save & Record Payment" at bounding box center [192, 294] width 208 height 24
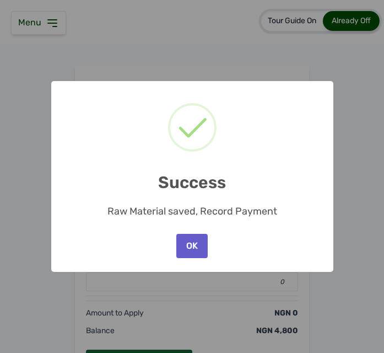
click at [192, 246] on button "OK" at bounding box center [191, 246] width 31 height 24
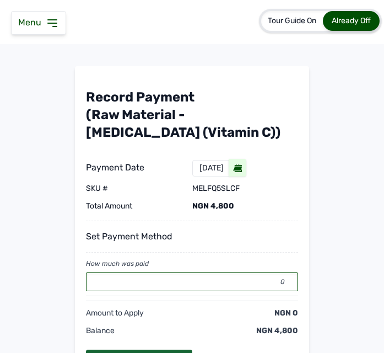
click at [212, 281] on input "0" at bounding box center [192, 281] width 212 height 19
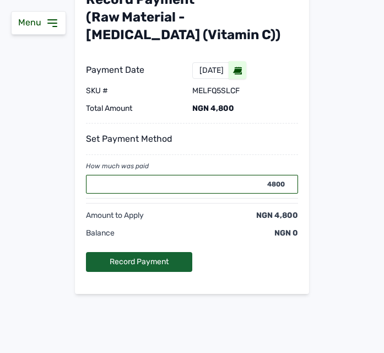
scroll to position [98, 0]
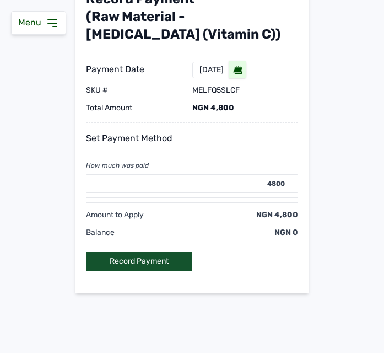
click at [145, 261] on div "Record Payment" at bounding box center [139, 261] width 106 height 20
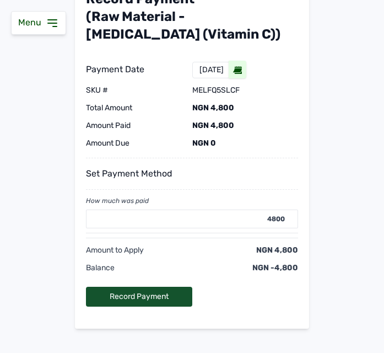
type input "0"
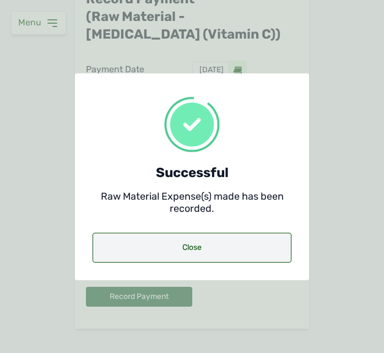
click at [225, 251] on div "Close" at bounding box center [192, 248] width 199 height 30
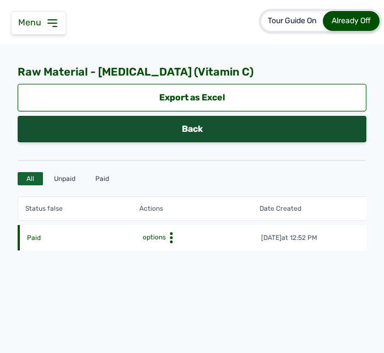
click at [246, 127] on link "Back" at bounding box center [192, 129] width 349 height 26
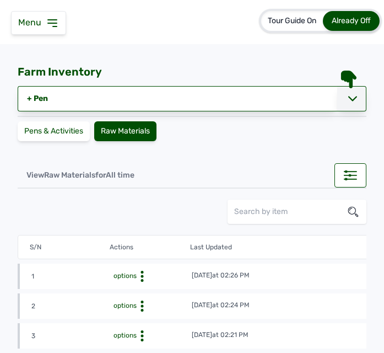
click at [352, 102] on div at bounding box center [351, 98] width 29 height 25
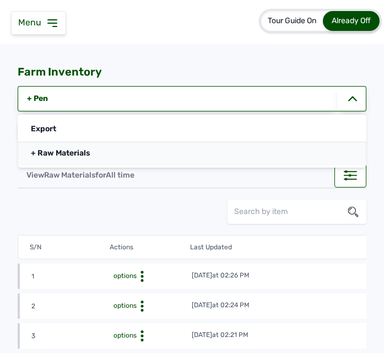
click at [173, 153] on link "+ Raw Materials" at bounding box center [192, 153] width 349 height 24
select select
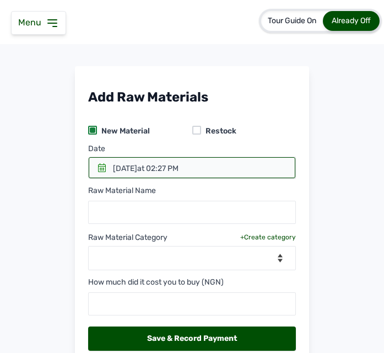
drag, startPoint x: 95, startPoint y: 166, endPoint x: 128, endPoint y: 169, distance: 33.2
click at [98, 166] on icon at bounding box center [102, 167] width 9 height 9
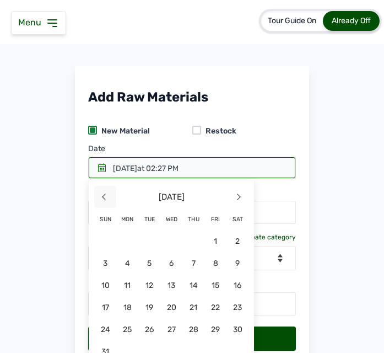
click at [103, 196] on span "<" at bounding box center [105, 197] width 22 height 22
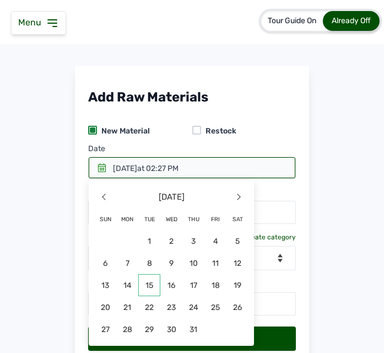
click at [116, 296] on span "15" at bounding box center [105, 307] width 22 height 22
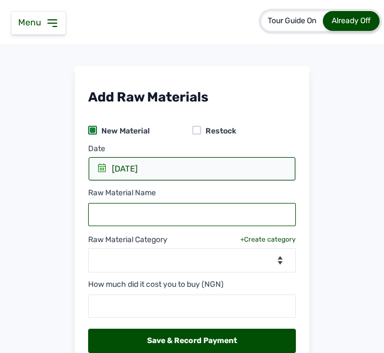
click at [190, 212] on input "text" at bounding box center [192, 214] width 208 height 23
click at [157, 212] on input "text" at bounding box center [192, 214] width 208 height 23
paste input "Intra Calferol 1TR"
type input "Intra Calferol"
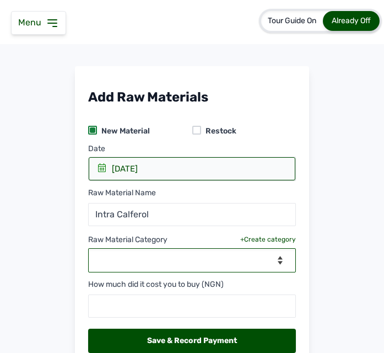
click at [184, 262] on select "--Select Category-- Biomass Fuel feeds medications vaccines" at bounding box center [192, 260] width 208 height 24
select select "medications"
click at [88, 248] on select "--Select Category-- Biomass Fuel feeds medications vaccines" at bounding box center [192, 260] width 208 height 24
select select
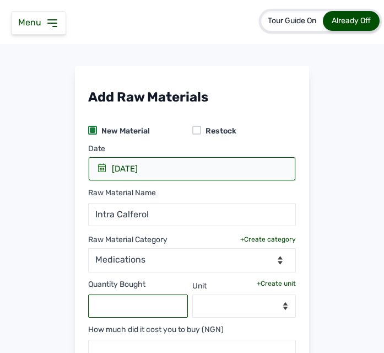
click at [127, 306] on input "text" at bounding box center [138, 305] width 100 height 23
type input "1"
click at [283, 283] on div "+Create unit" at bounding box center [276, 283] width 39 height 9
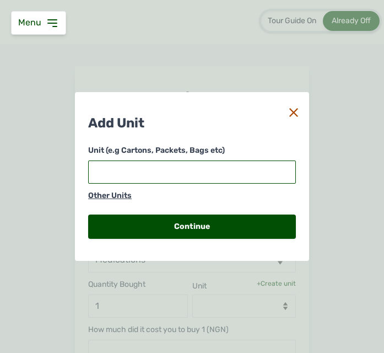
click at [131, 174] on input "text" at bounding box center [192, 171] width 208 height 23
type input "l"
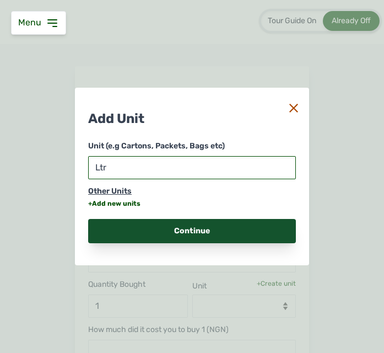
type input "Ltr"
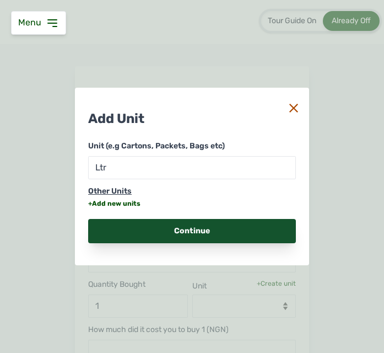
click at [124, 232] on div "Continue" at bounding box center [192, 231] width 208 height 24
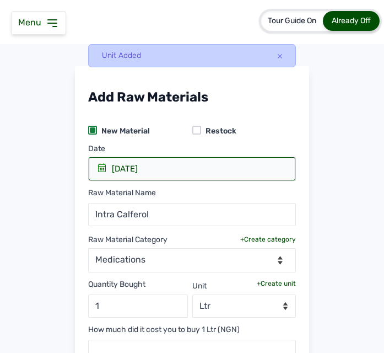
click at [271, 285] on div "+Create unit" at bounding box center [276, 283] width 39 height 9
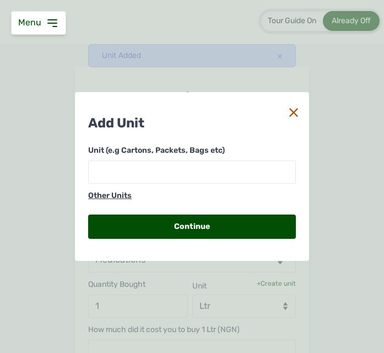
click at [125, 196] on div "Other Units" at bounding box center [192, 195] width 208 height 11
click at [122, 192] on div "Other Units" at bounding box center [192, 195] width 208 height 11
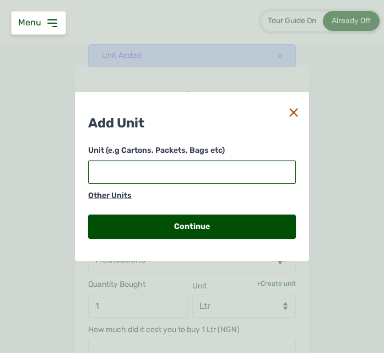
click at [146, 175] on input "text" at bounding box center [192, 171] width 208 height 23
type input "M"
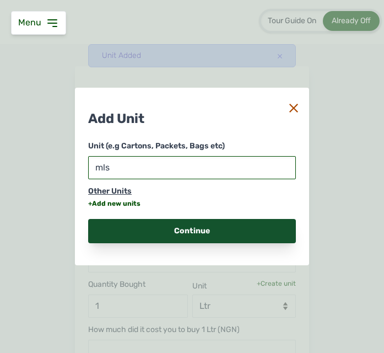
type input "mls"
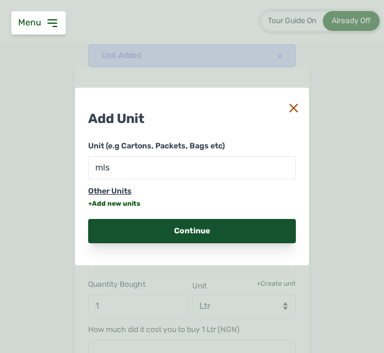
click at [141, 233] on div "Continue" at bounding box center [192, 231] width 208 height 24
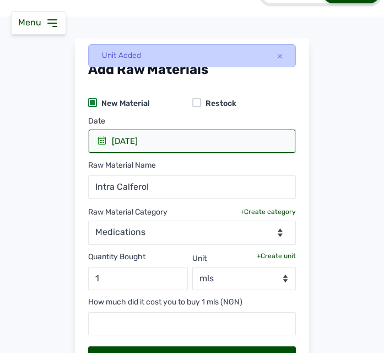
scroll to position [55, 0]
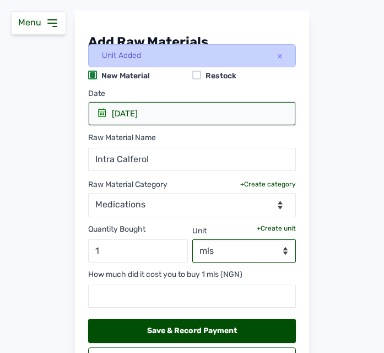
click at [276, 246] on select "--Select unit-- mls" at bounding box center [244, 250] width 104 height 23
click at [261, 225] on div "+Create unit" at bounding box center [276, 228] width 39 height 9
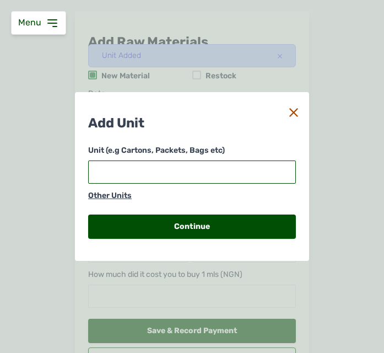
click at [207, 170] on input "text" at bounding box center [192, 171] width 208 height 23
type input "I"
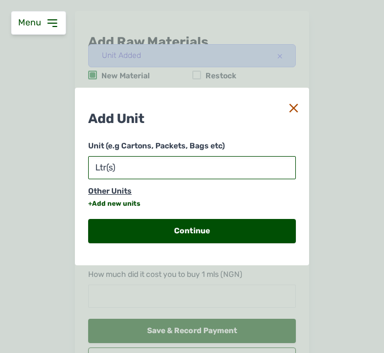
type input "Ltr(s)"
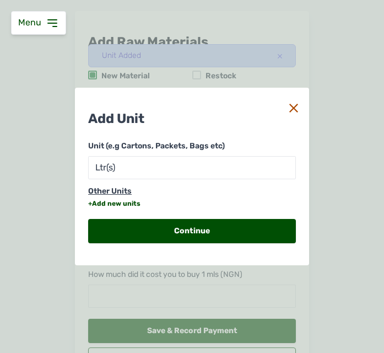
click at [121, 201] on div "+Add new units" at bounding box center [114, 203] width 52 height 9
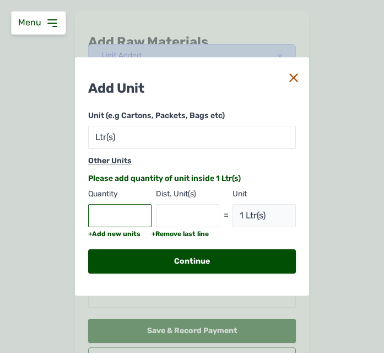
click at [130, 212] on input "text" at bounding box center [119, 215] width 63 height 23
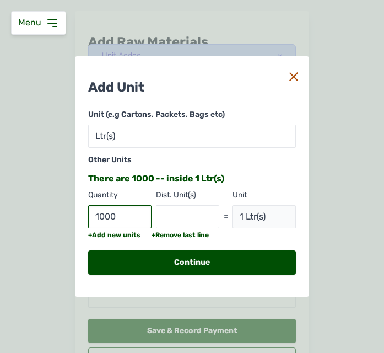
type input "1000"
click at [187, 219] on input "text" at bounding box center [187, 216] width 63 height 23
click at [171, 214] on input "mls" at bounding box center [187, 216] width 63 height 23
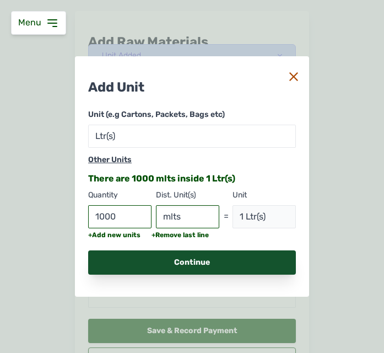
type input "mlts"
click at [196, 265] on div "Continue" at bounding box center [192, 262] width 208 height 24
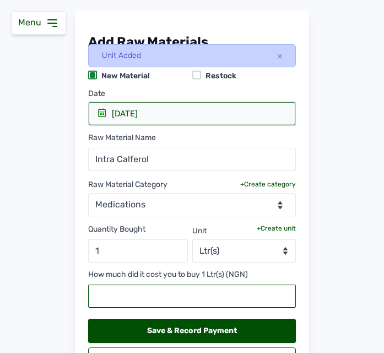
click at [196, 297] on input "text" at bounding box center [192, 295] width 208 height 23
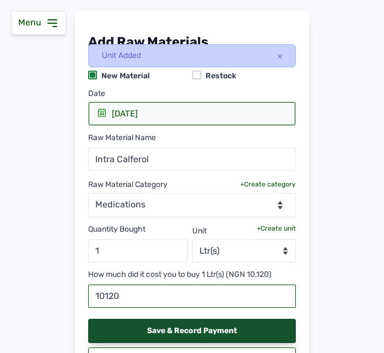
type input "10120"
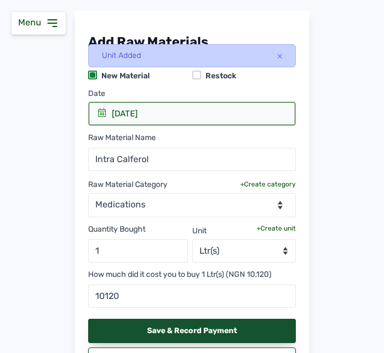
click at [270, 324] on div "Save & Record Payment" at bounding box center [192, 331] width 208 height 24
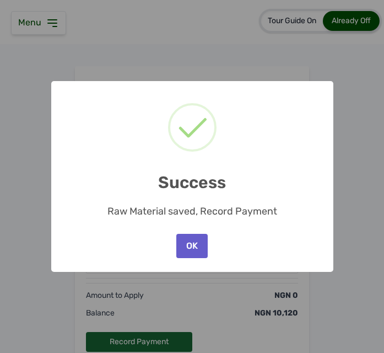
click at [187, 237] on button "OK" at bounding box center [191, 246] width 31 height 24
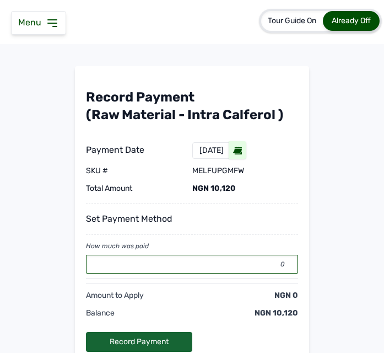
click at [190, 267] on input "0" at bounding box center [192, 264] width 212 height 19
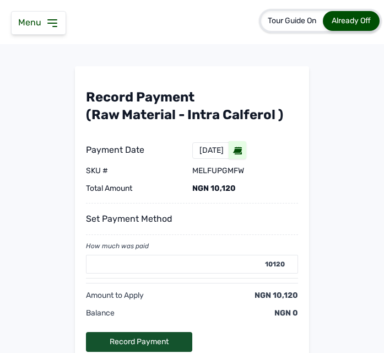
click at [109, 342] on div "Record Payment" at bounding box center [139, 342] width 106 height 20
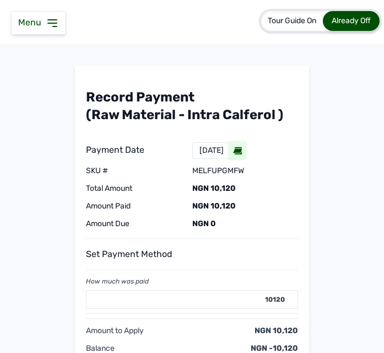
type input "0"
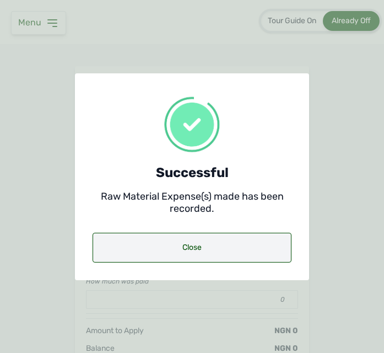
click at [179, 251] on div "Close" at bounding box center [192, 248] width 199 height 30
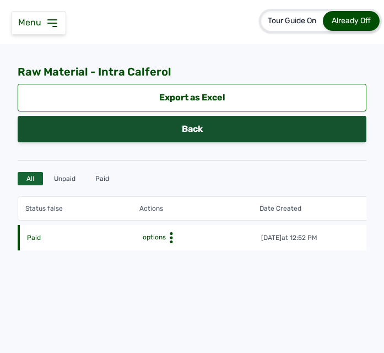
click at [192, 127] on link "Back" at bounding box center [192, 129] width 349 height 26
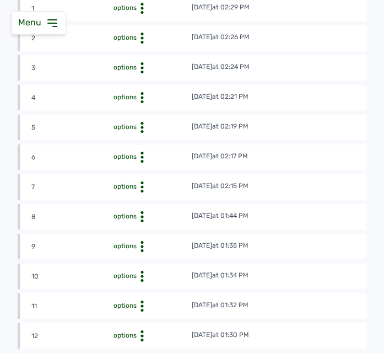
scroll to position [213, 0]
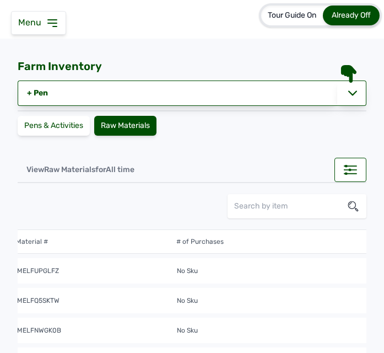
scroll to position [0, 0]
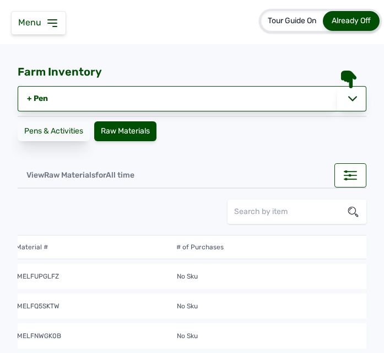
click at [46, 136] on div "Pens & Activities" at bounding box center [54, 131] width 72 height 20
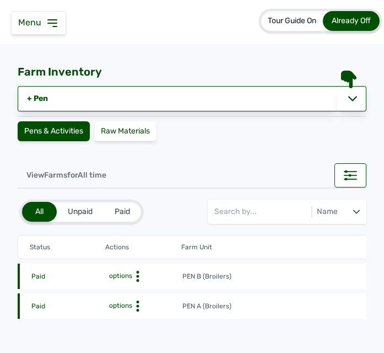
click at [138, 277] on circle at bounding box center [138, 276] width 3 height 3
click at [138, 292] on div "Farm Activities" at bounding box center [142, 293] width 78 height 13
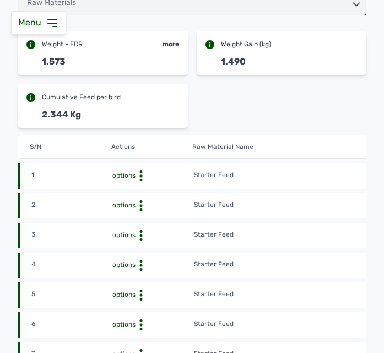
scroll to position [221, 0]
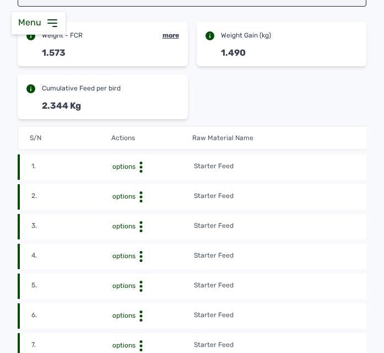
click at [286, 169] on td "Starter Feed" at bounding box center [316, 167] width 244 height 12
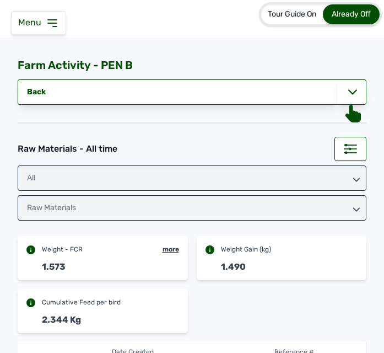
scroll to position [0, 0]
